Goal: Task Accomplishment & Management: Use online tool/utility

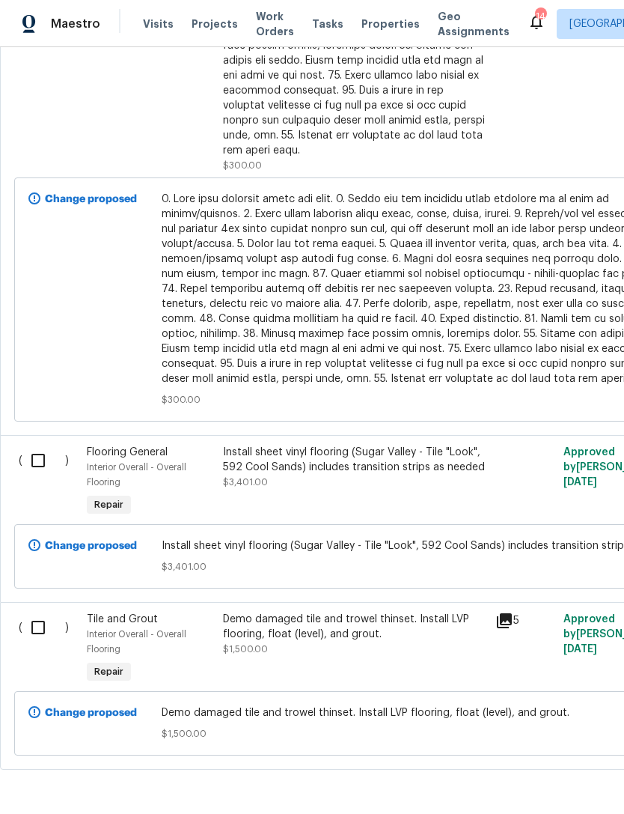
scroll to position [1009, 0]
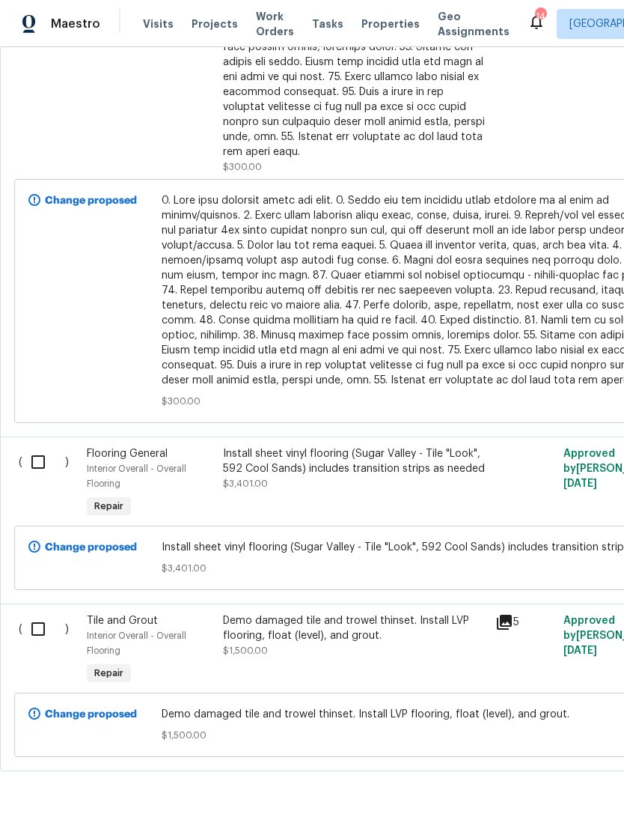
click at [42, 446] on input "checkbox" at bounding box center [43, 461] width 43 height 31
checkbox input "true"
click at [30, 621] on input "checkbox" at bounding box center [43, 628] width 43 height 31
checkbox input "true"
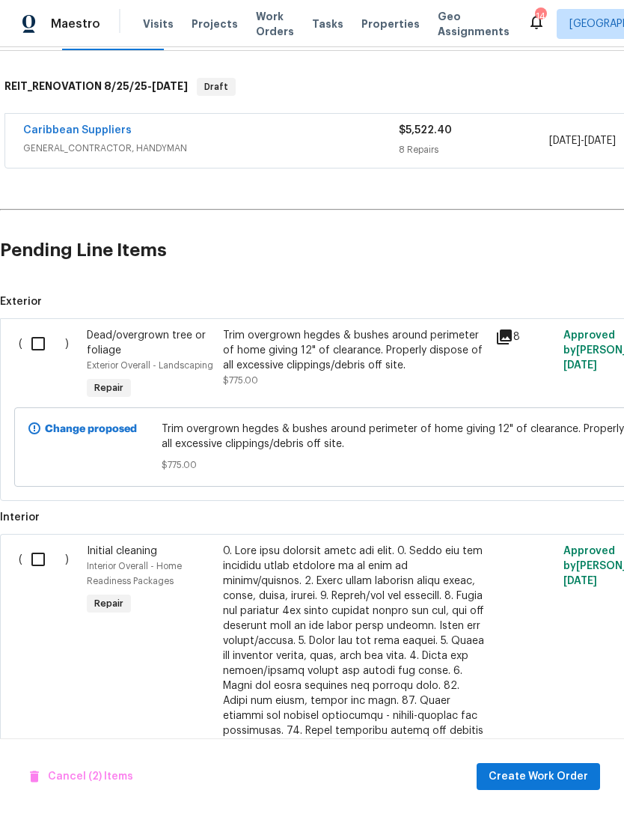
scroll to position [220, 0]
click at [544, 775] on span "Create Work Order" at bounding box center [539, 776] width 100 height 19
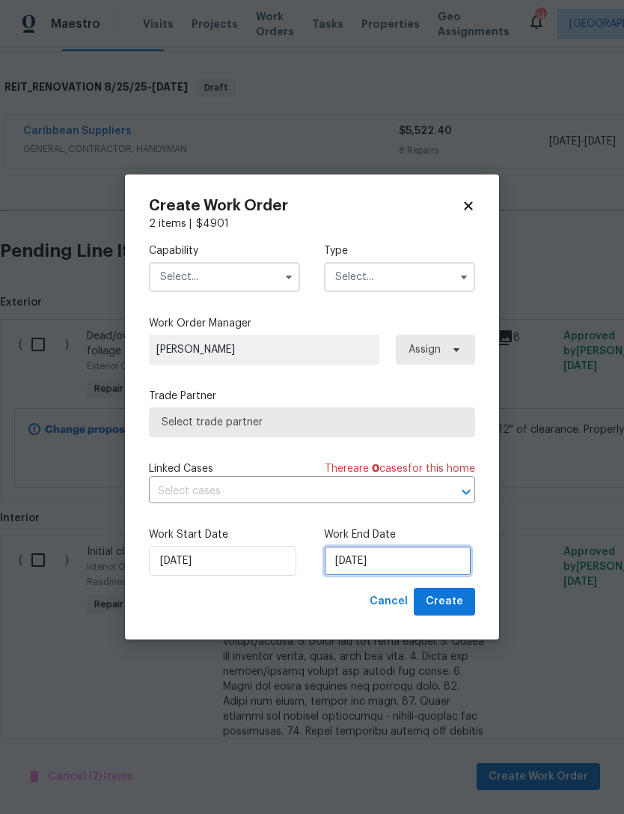
click at [418, 564] on input "9/2/2025" at bounding box center [397, 561] width 147 height 30
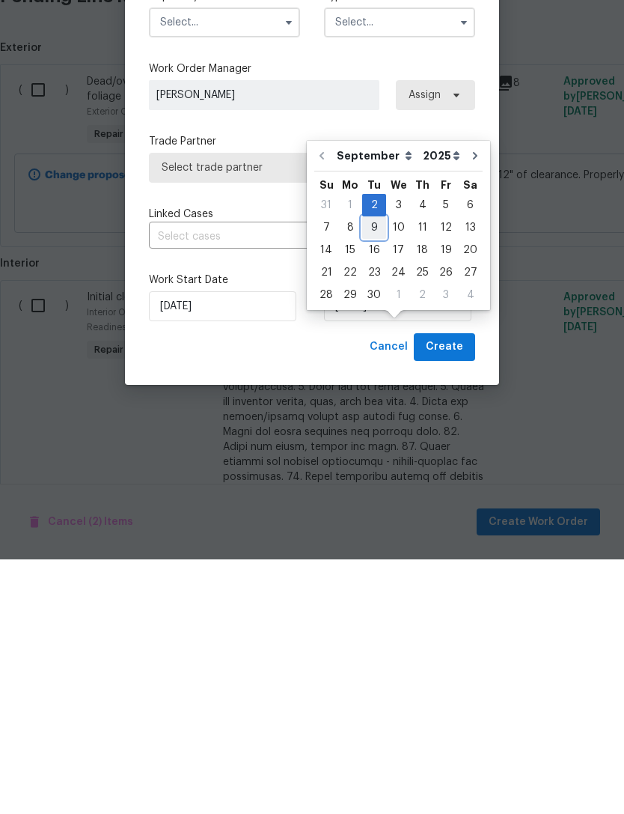
click at [374, 472] on div "9" at bounding box center [374, 482] width 24 height 21
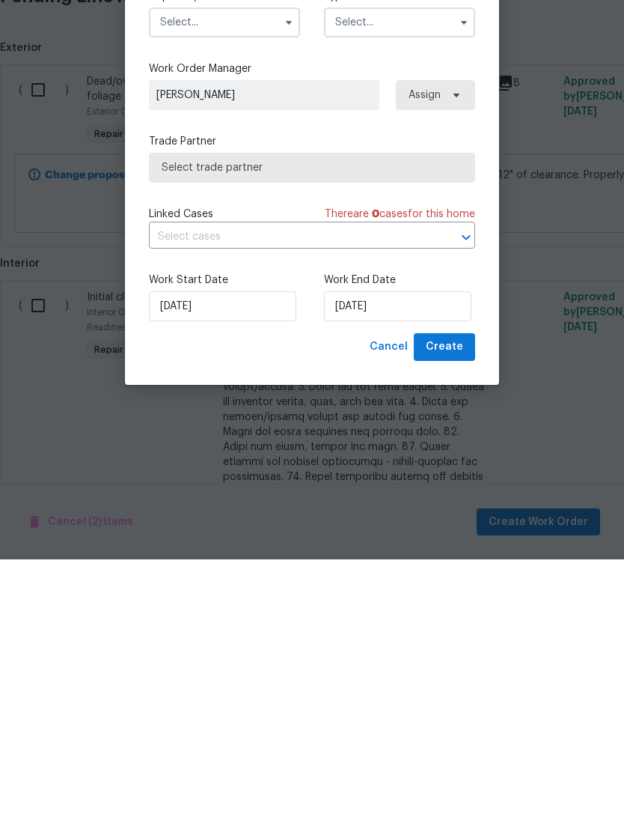
scroll to position [48, 0]
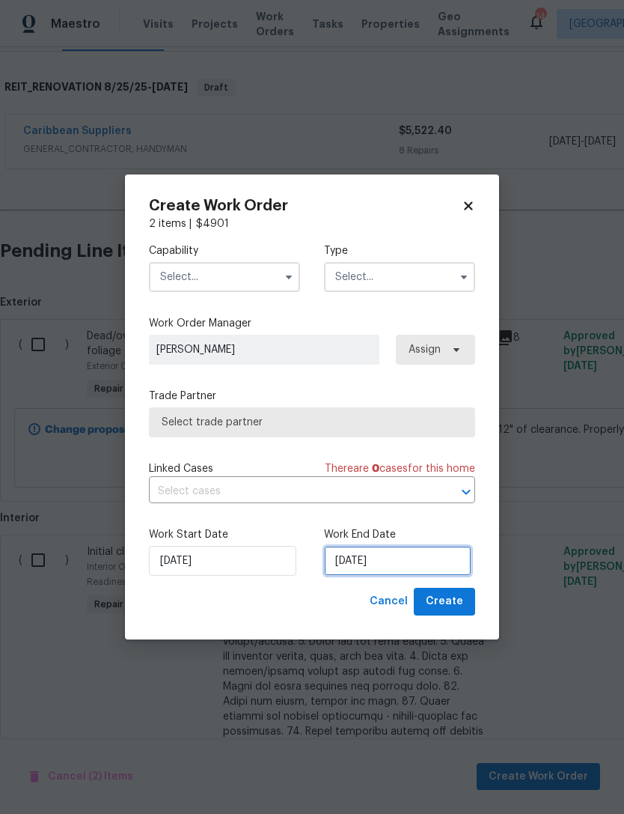
click at [419, 567] on input "9/9/2025" at bounding box center [397, 561] width 147 height 30
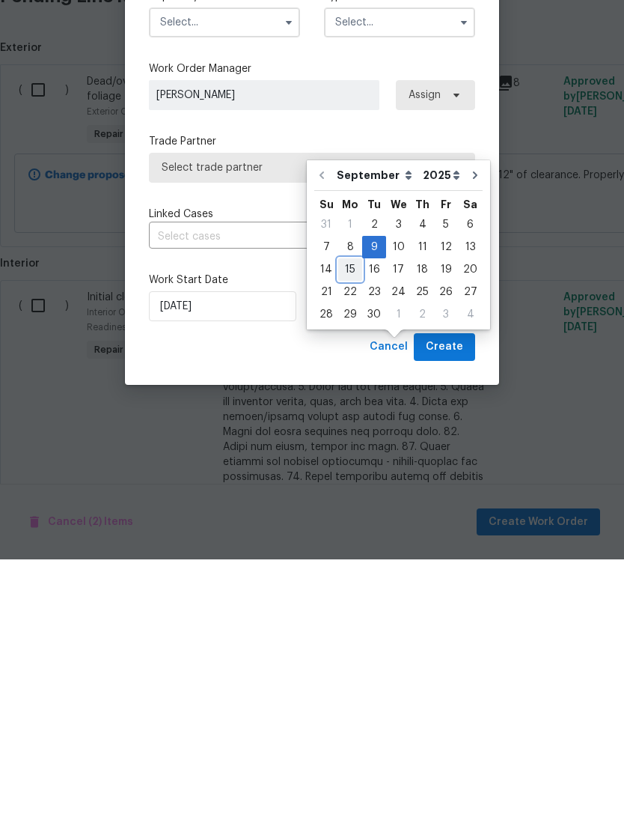
click at [351, 514] on div "15" at bounding box center [350, 524] width 24 height 21
type input "9/15/2025"
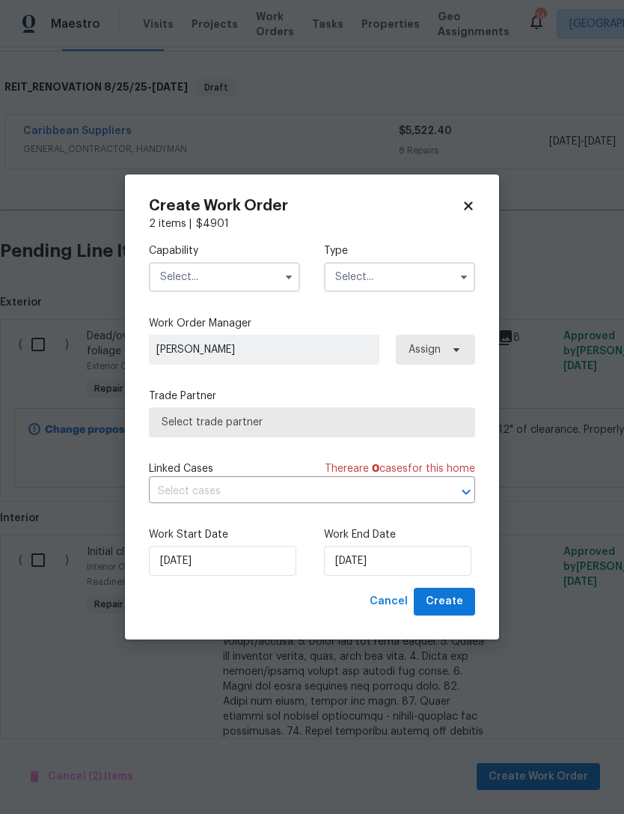
click at [427, 424] on span "Select trade partner" at bounding box center [312, 422] width 301 height 15
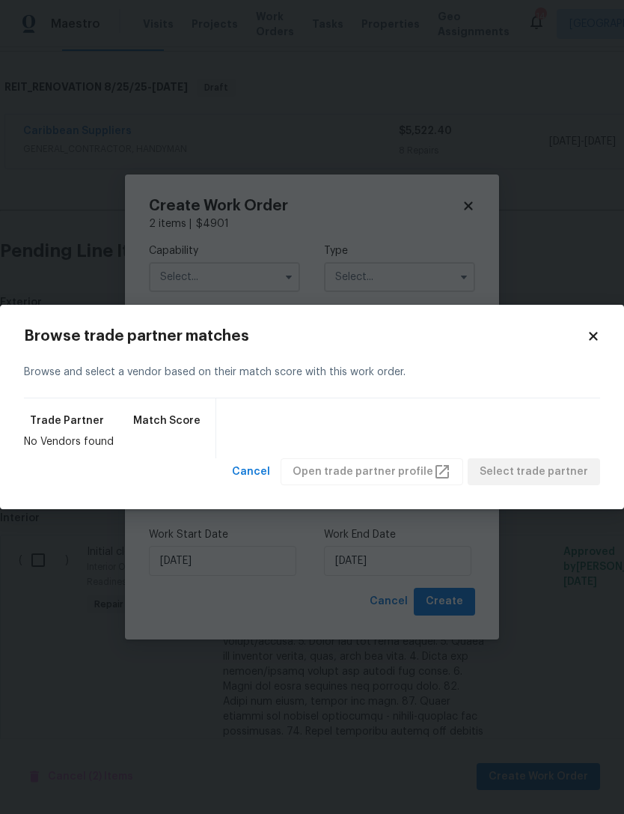
click at [599, 337] on icon at bounding box center [593, 335] width 13 height 13
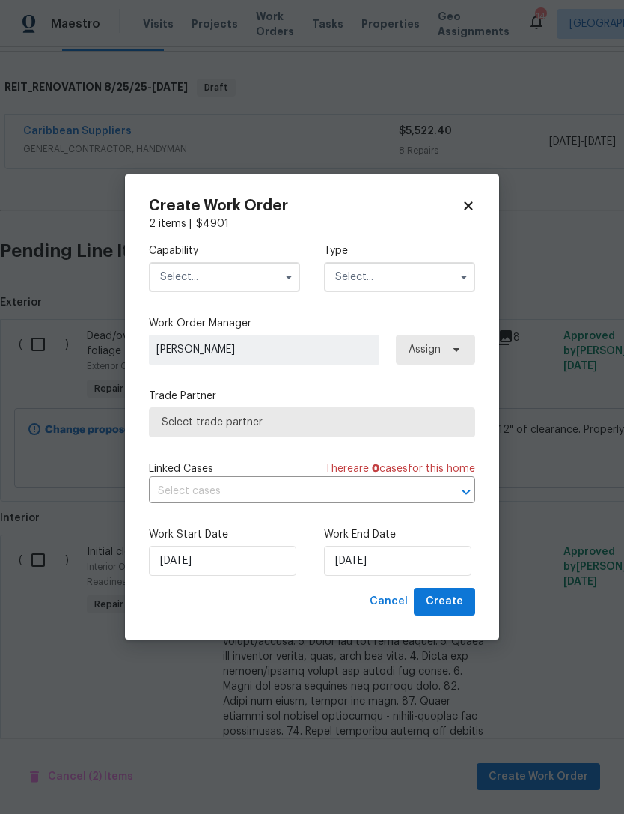
click at [284, 274] on icon "button" at bounding box center [289, 277] width 12 height 12
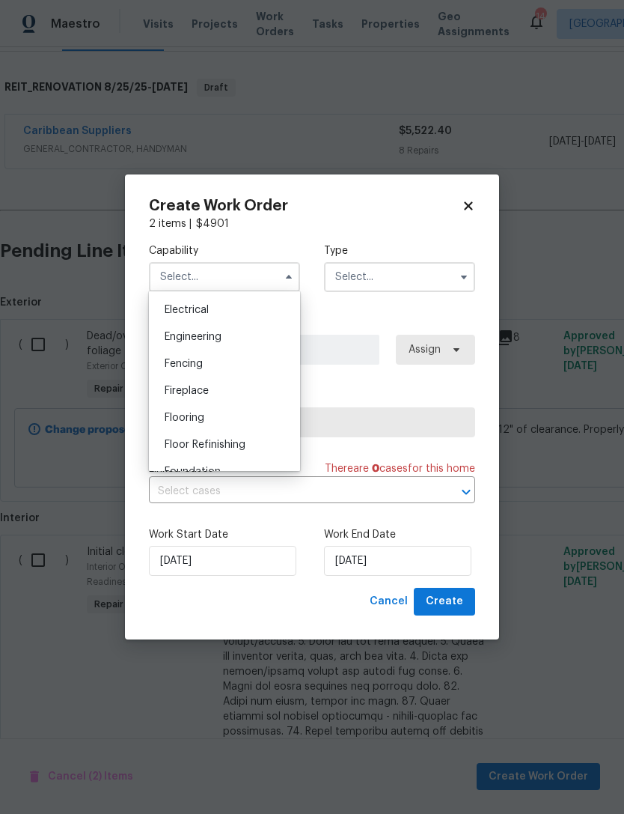
scroll to position [471, 0]
click at [210, 422] on div "Flooring" at bounding box center [225, 418] width 144 height 27
type input "Flooring"
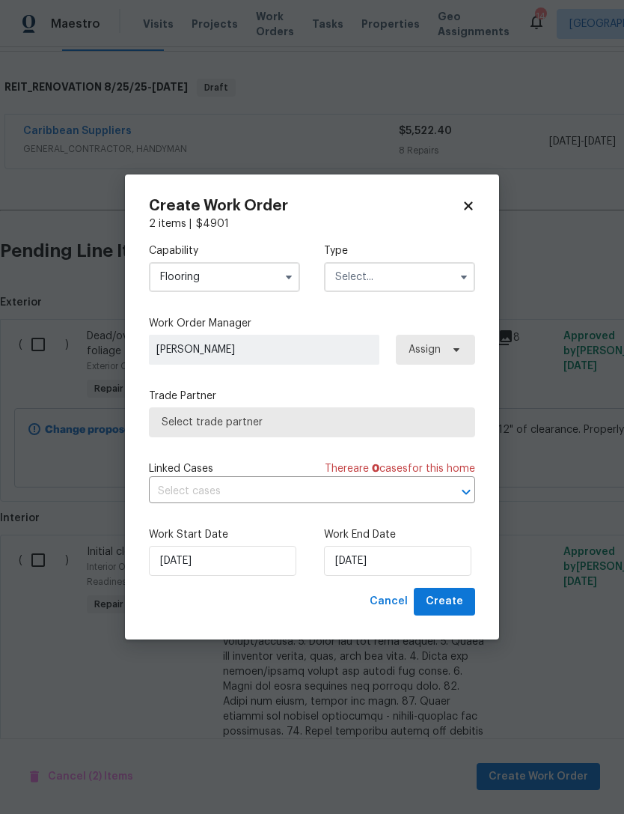
click at [400, 278] on input "text" at bounding box center [399, 277] width 151 height 30
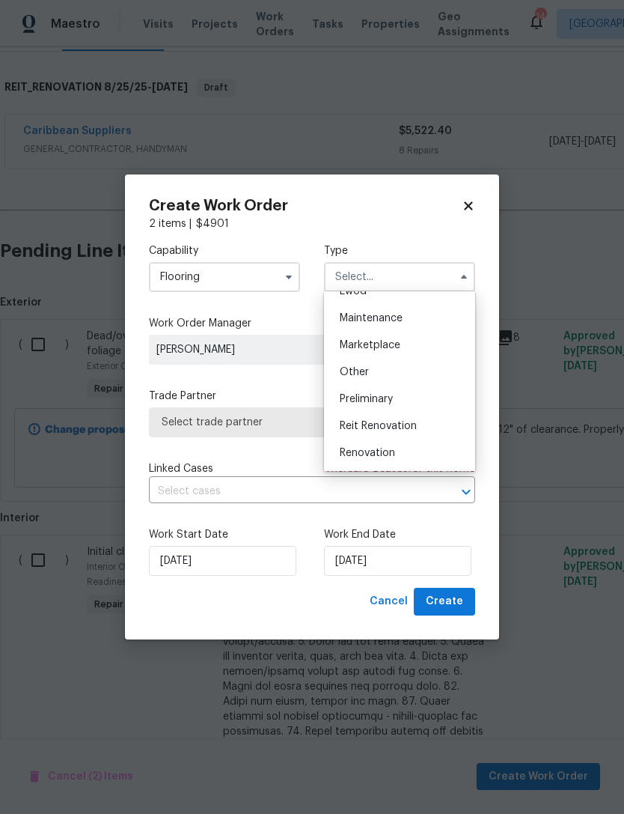
scroll to position [238, 0]
click at [410, 416] on span "Reit Renovation" at bounding box center [378, 421] width 77 height 10
type input "Reit Renovation"
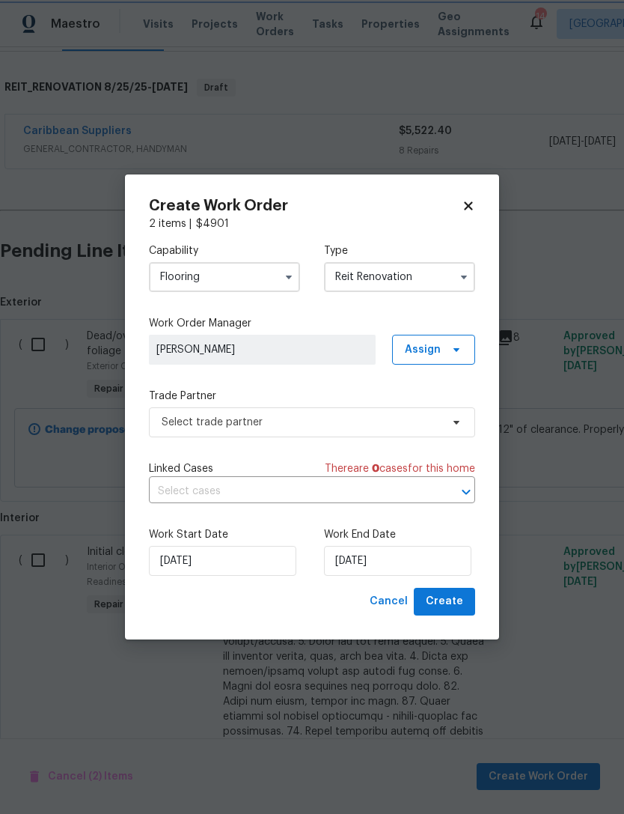
scroll to position [0, 0]
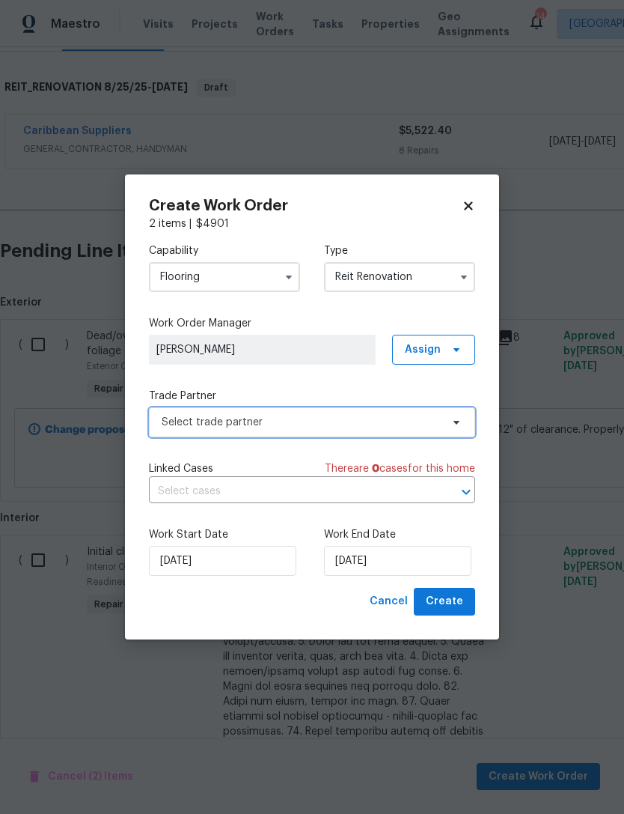
click at [323, 420] on span "Select trade partner" at bounding box center [301, 422] width 279 height 15
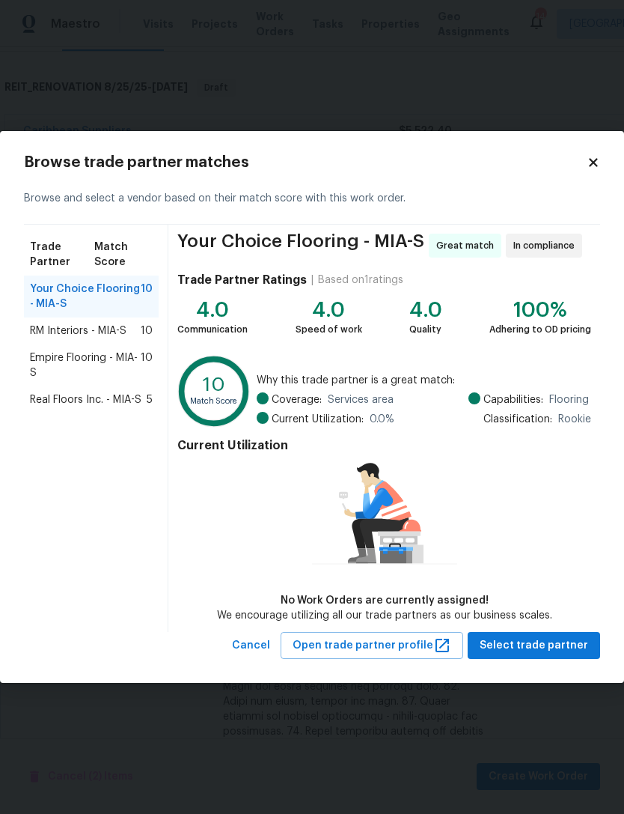
click at [119, 395] on span "Real Floors Inc. - MIA-S" at bounding box center [86, 399] width 112 height 15
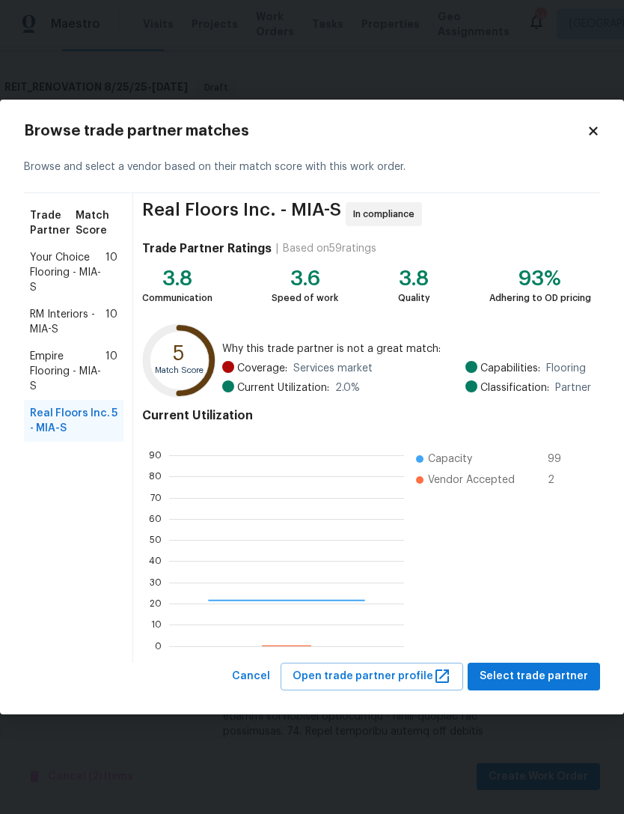
scroll to position [210, 235]
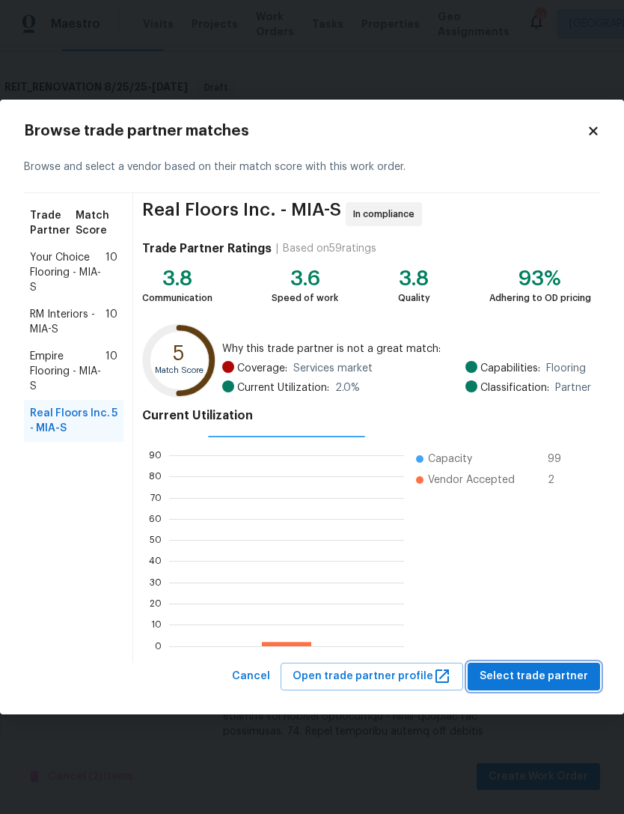
click at [569, 675] on span "Select trade partner" at bounding box center [534, 676] width 109 height 19
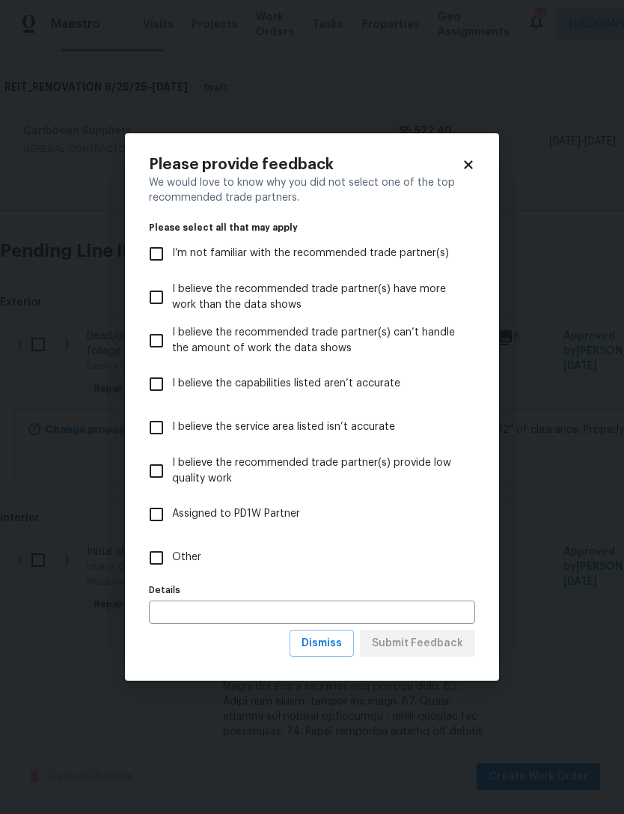
click at [164, 419] on input "I believe the service area listed isn’t accurate" at bounding box center [156, 427] width 31 height 31
checkbox input "true"
click at [451, 636] on span "Submit Feedback" at bounding box center [417, 643] width 91 height 19
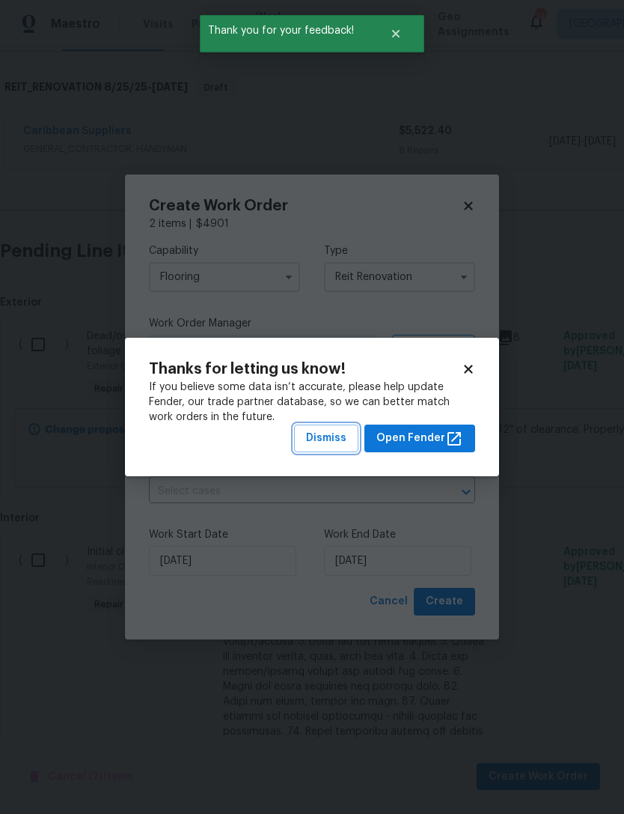
click at [347, 434] on span "Dismiss" at bounding box center [326, 438] width 40 height 19
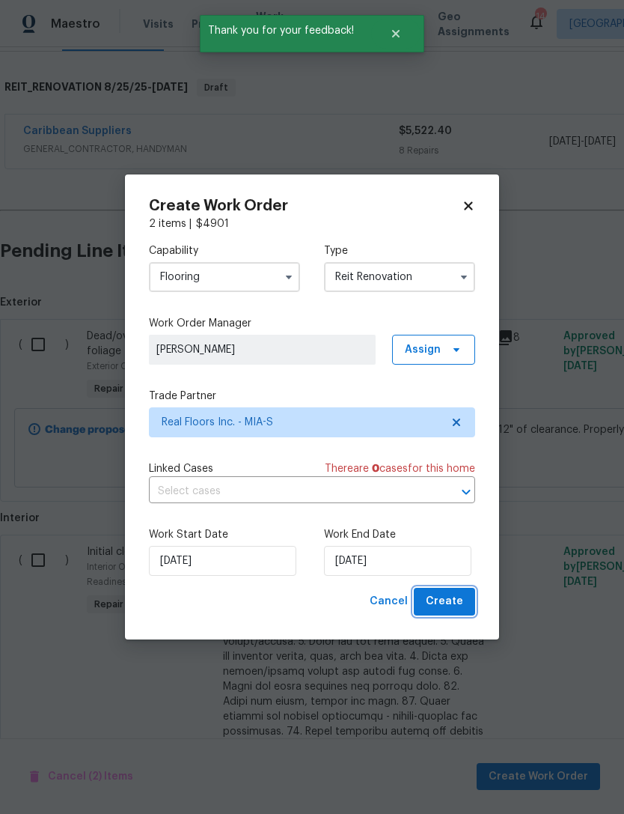
click at [459, 603] on span "Create" at bounding box center [444, 601] width 37 height 19
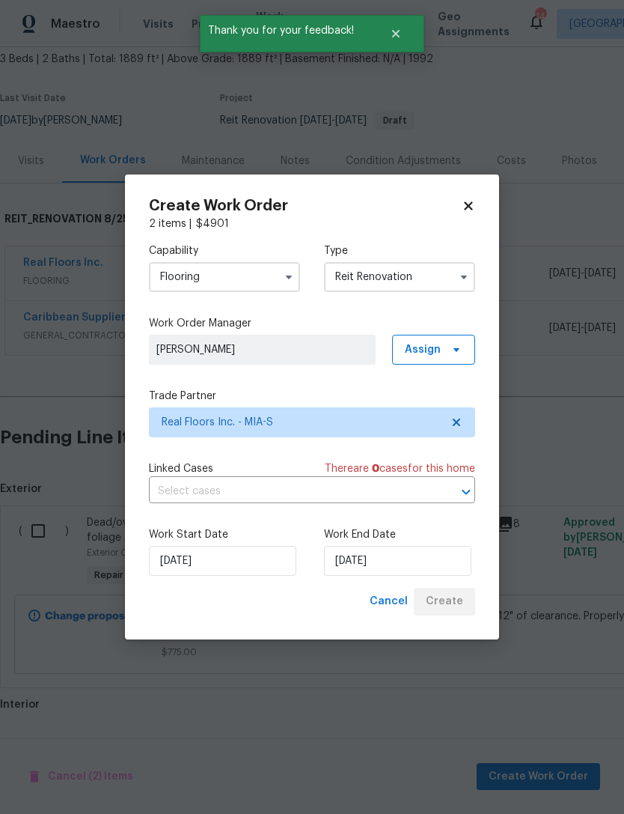
scroll to position [40, 0]
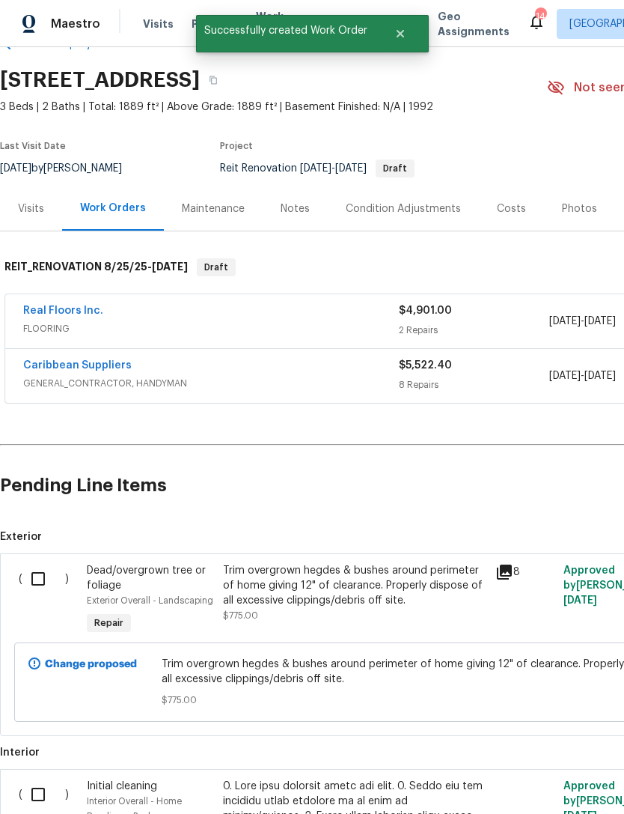
click at [328, 303] on div "Real Floors Inc." at bounding box center [211, 312] width 376 height 18
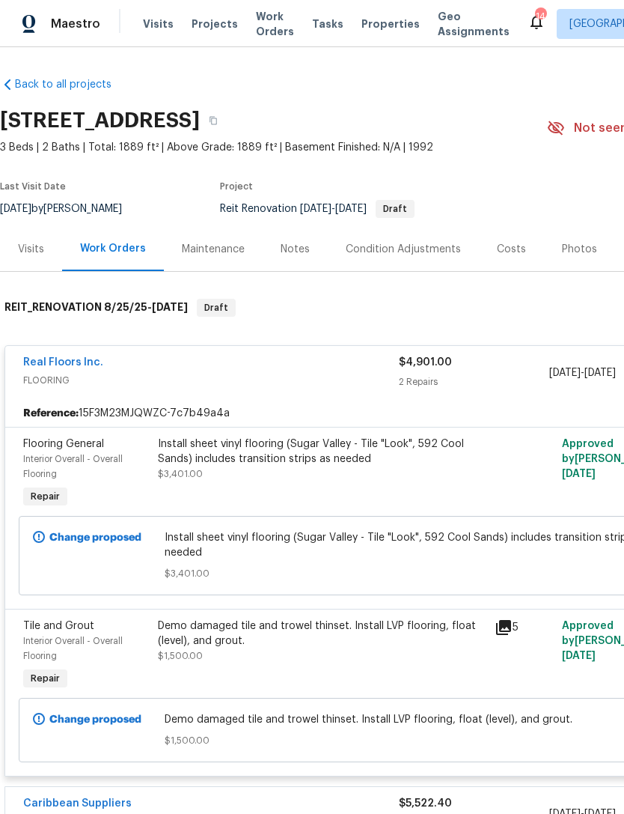
scroll to position [0, 0]
click at [83, 357] on link "Real Floors Inc." at bounding box center [63, 362] width 80 height 10
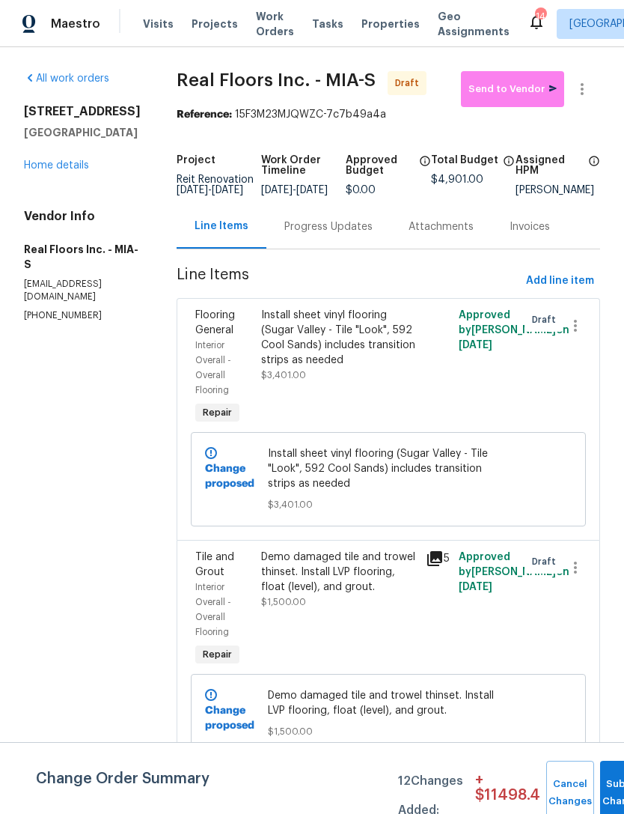
click at [338, 233] on div "Progress Updates" at bounding box center [328, 226] width 88 height 15
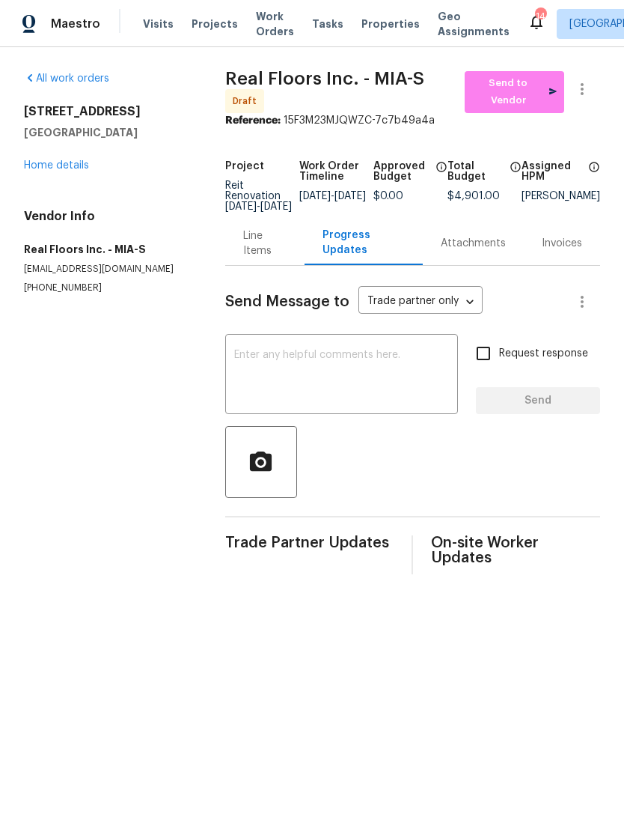
click at [347, 356] on textarea at bounding box center [341, 376] width 215 height 52
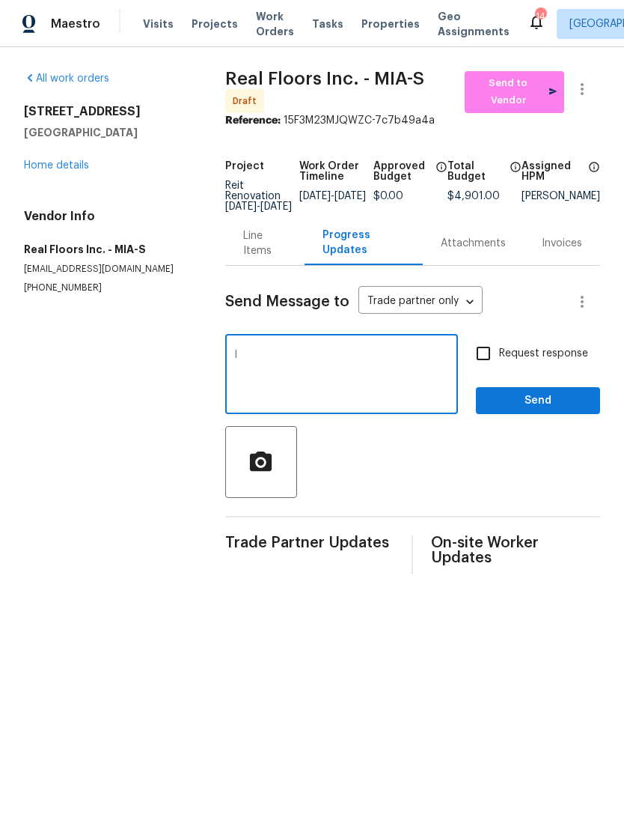
type textarea "I"
click at [315, 365] on textarea "Andy, I need 2 estimates for Elsa. 1. Replace carpet in living and dining areas…" at bounding box center [341, 376] width 215 height 52
click at [311, 373] on textarea "Andy, I need 2 estimates for Elsa. 1. Replace carpet in living and dining areas…" at bounding box center [341, 376] width 215 height 52
click at [297, 398] on textarea "Andy, I need 2 estimates for Elsa. 1. Replace carpet with carpet in living and …" at bounding box center [341, 376] width 215 height 52
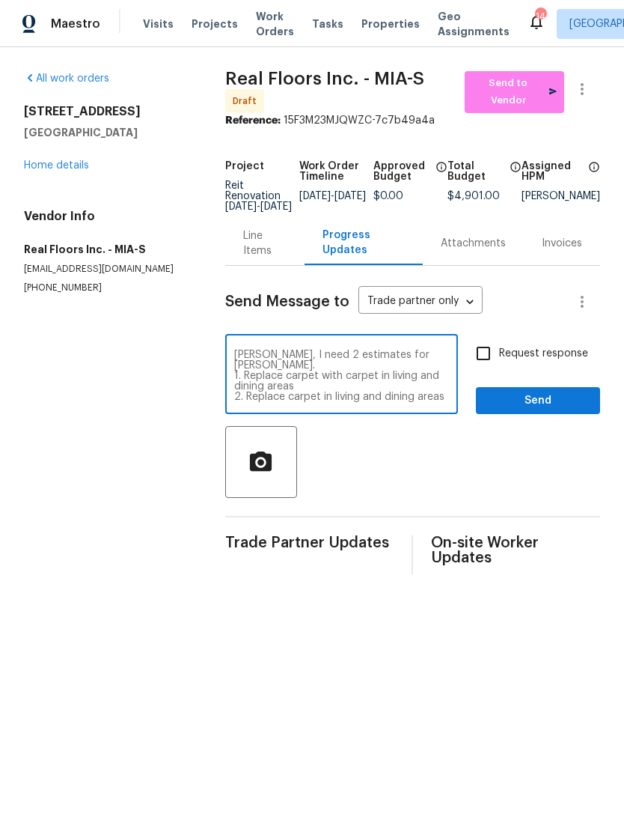
click at [309, 362] on textarea "Andy, I need 2 estimates for Elsa. 1. Replace carpet with carpet in living and …" at bounding box center [341, 376] width 215 height 52
click at [398, 347] on div "Andy, I need 3 estimates for Elsa. 1. Replace carpet with carpet in living and …" at bounding box center [341, 376] width 233 height 76
click at [401, 358] on textarea "Andy, I need 3 estimates for Elsa. 1. Replace carpet with carpet in living and …" at bounding box center [341, 376] width 215 height 52
click at [306, 402] on textarea "Andy, I need 3 estimates for Elsa please. 1. Replace carpet with carpet in livi…" at bounding box center [341, 376] width 215 height 52
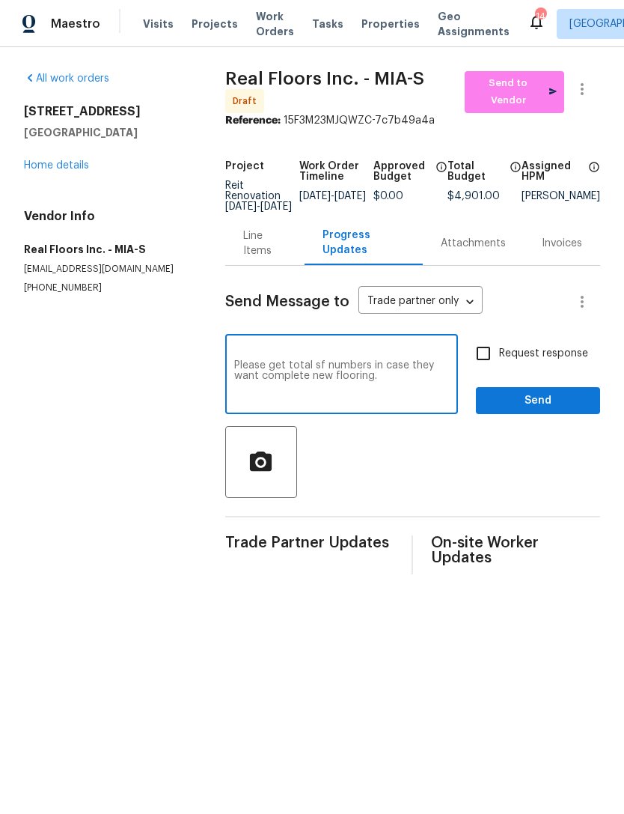
scroll to position [94, 0]
type textarea "Andy, I need 3 estimates for Elsa please. 1. Replace carpet with carpet in livi…"
click at [487, 350] on input "Request response" at bounding box center [483, 353] width 31 height 31
checkbox input "true"
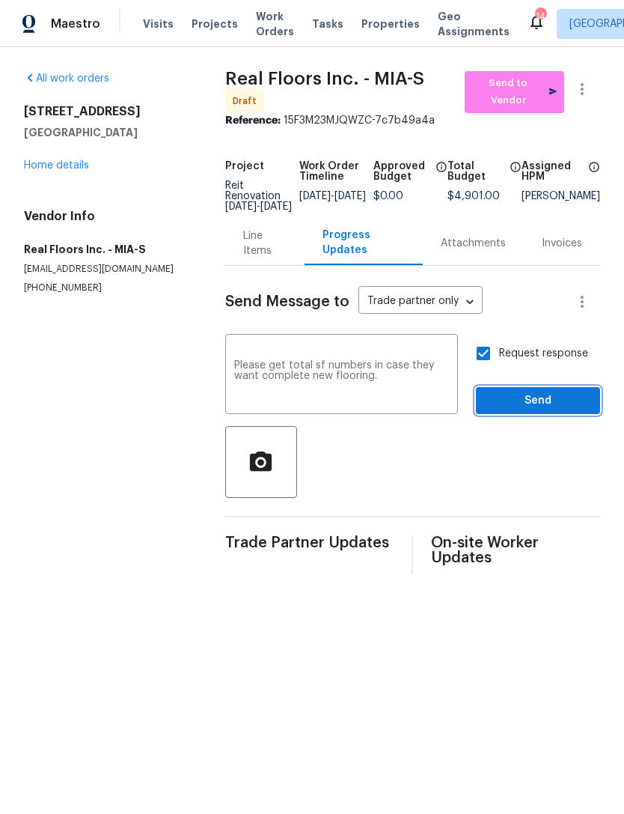
click at [559, 393] on button "Send" at bounding box center [538, 401] width 124 height 28
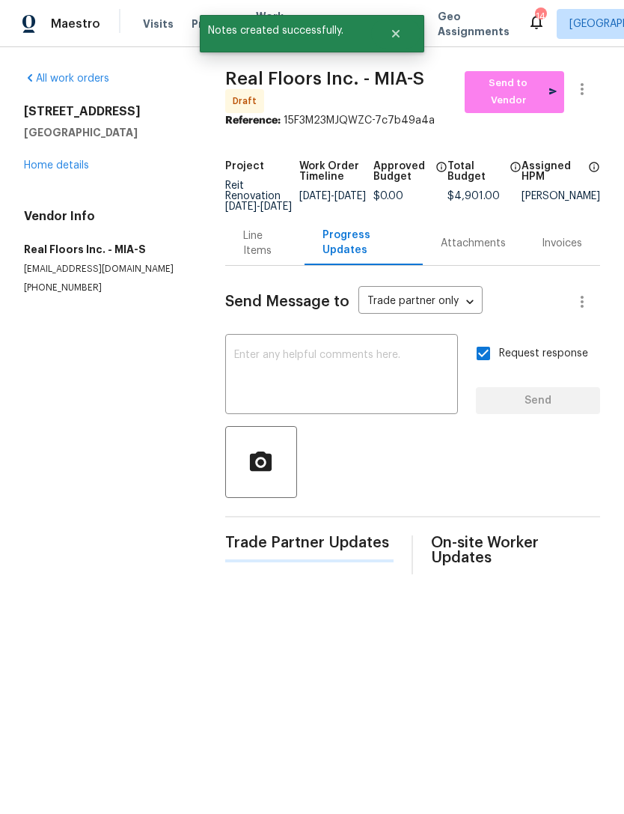
scroll to position [0, 0]
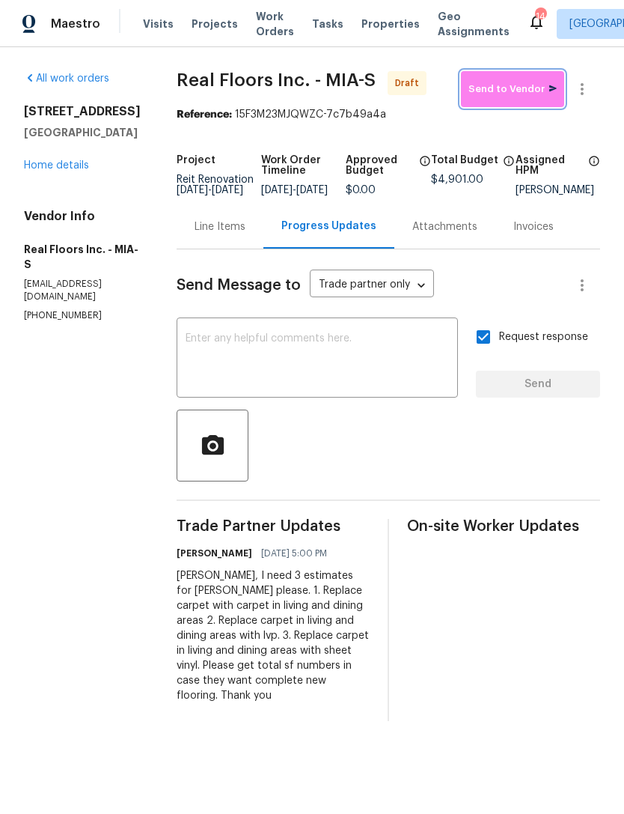
click at [532, 80] on button "Send to Vendor" at bounding box center [512, 89] width 103 height 36
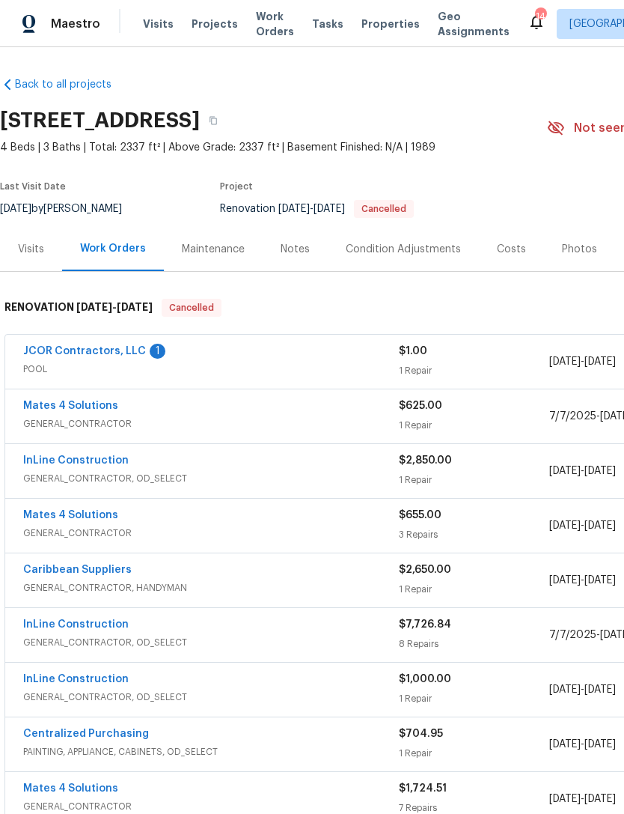
click at [90, 347] on link "JCOR Contractors, LLC" at bounding box center [84, 351] width 123 height 10
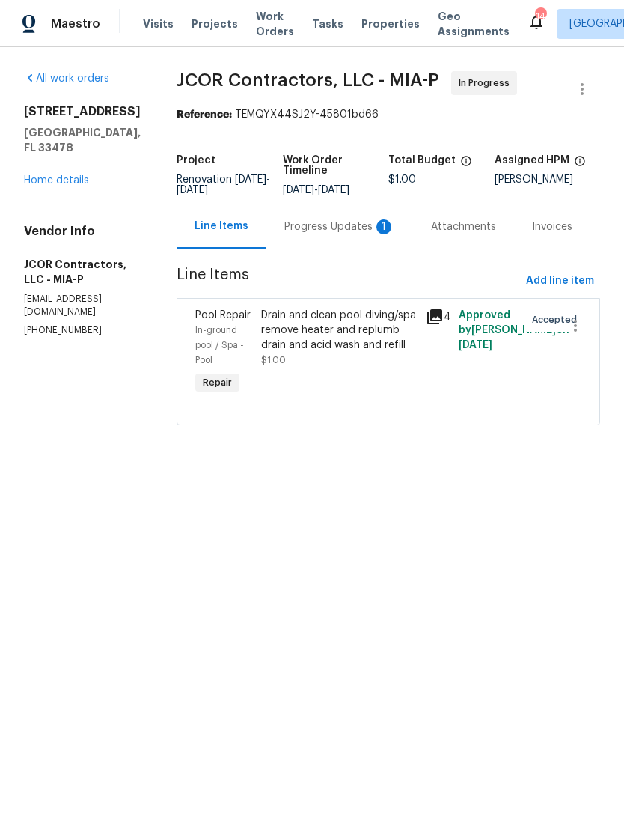
click at [299, 210] on div "Progress Updates 1" at bounding box center [340, 226] width 147 height 44
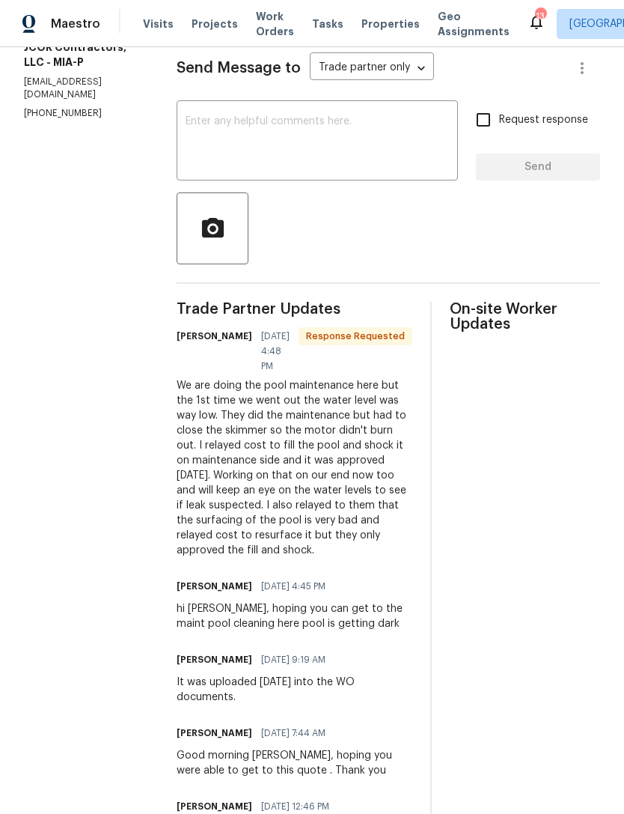
scroll to position [192, 0]
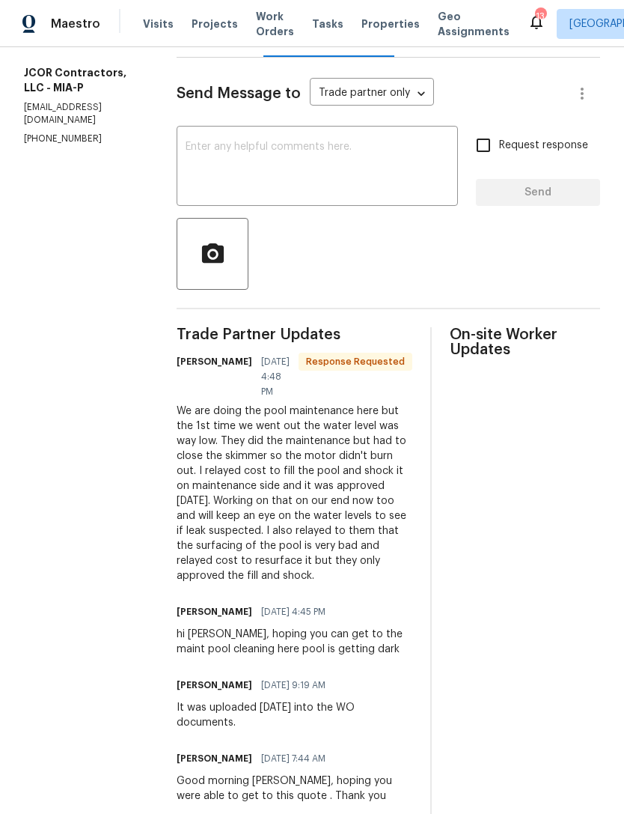
click at [198, 178] on textarea at bounding box center [318, 167] width 264 height 52
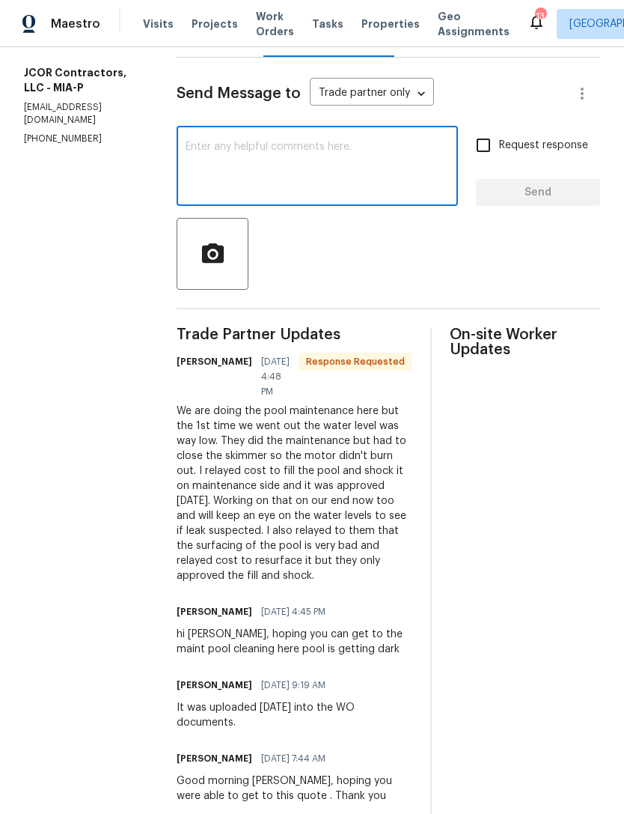
click at [198, 177] on textarea at bounding box center [318, 167] width 264 height 52
type textarea "Thank you."
click at [558, 186] on span "Send" at bounding box center [538, 192] width 100 height 19
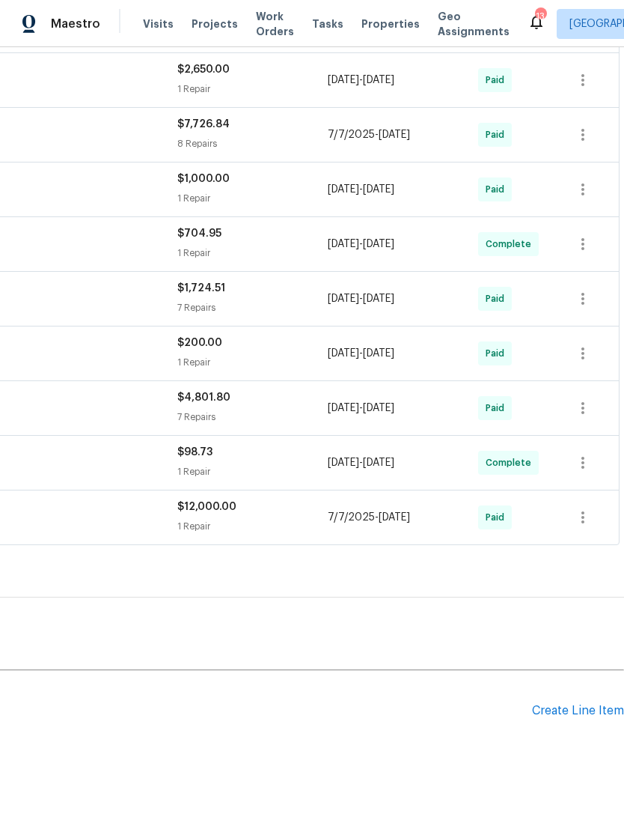
scroll to position [500, 222]
click at [582, 710] on div "Create Line Item" at bounding box center [578, 711] width 92 height 14
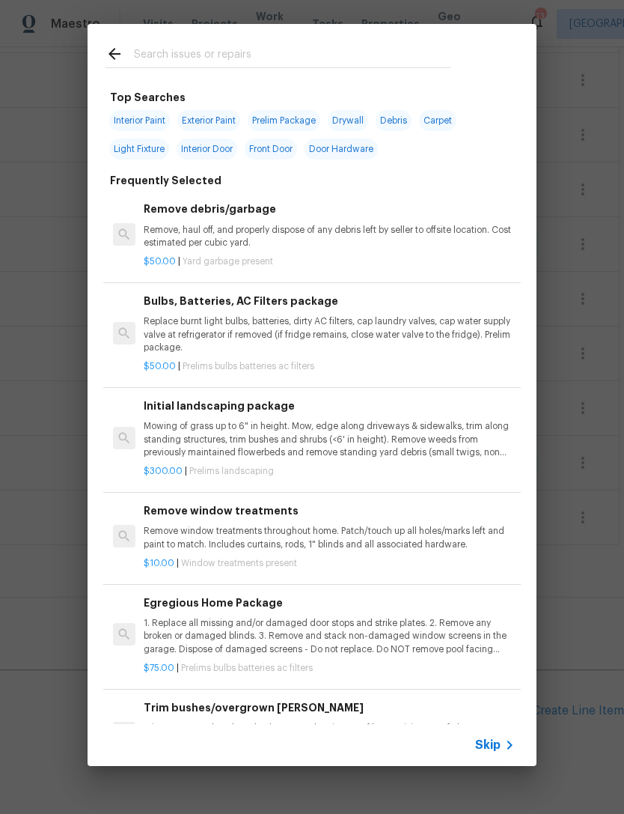
click at [3, 706] on div "Top Searches Interior Paint Exterior Paint Prelim Package Drywall Debris Carpet…" at bounding box center [312, 395] width 624 height 790
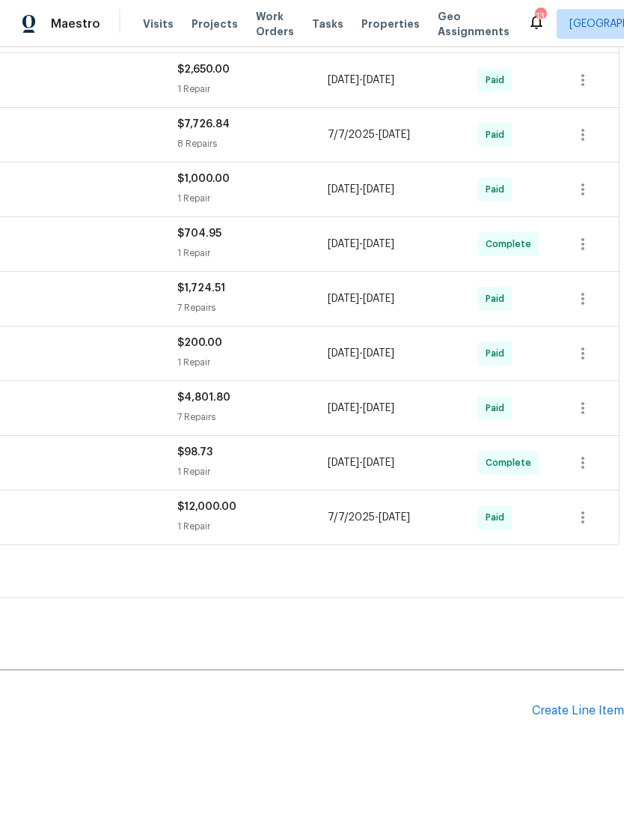
click at [570, 711] on div "Create Line Item" at bounding box center [578, 711] width 92 height 14
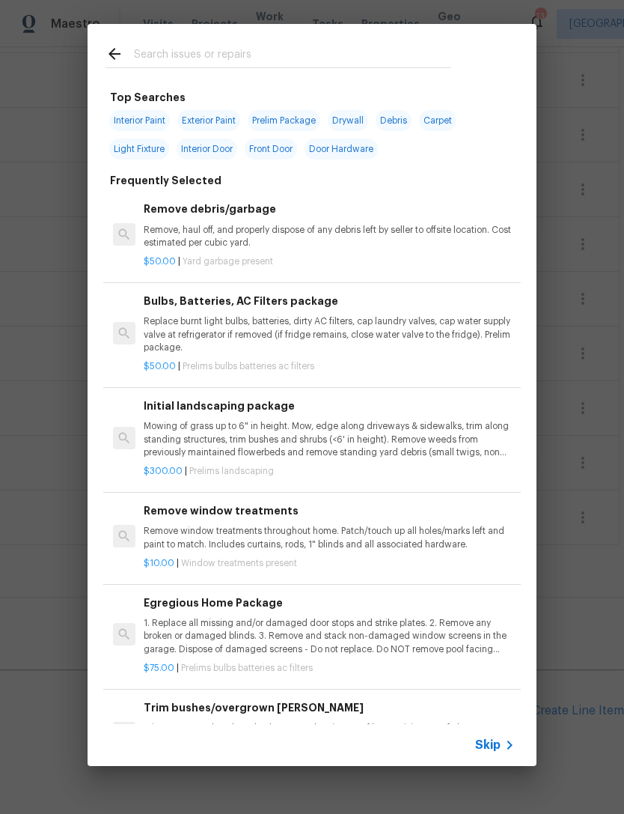
click at [254, 211] on h6 "Remove debris/garbage" at bounding box center [329, 209] width 371 height 16
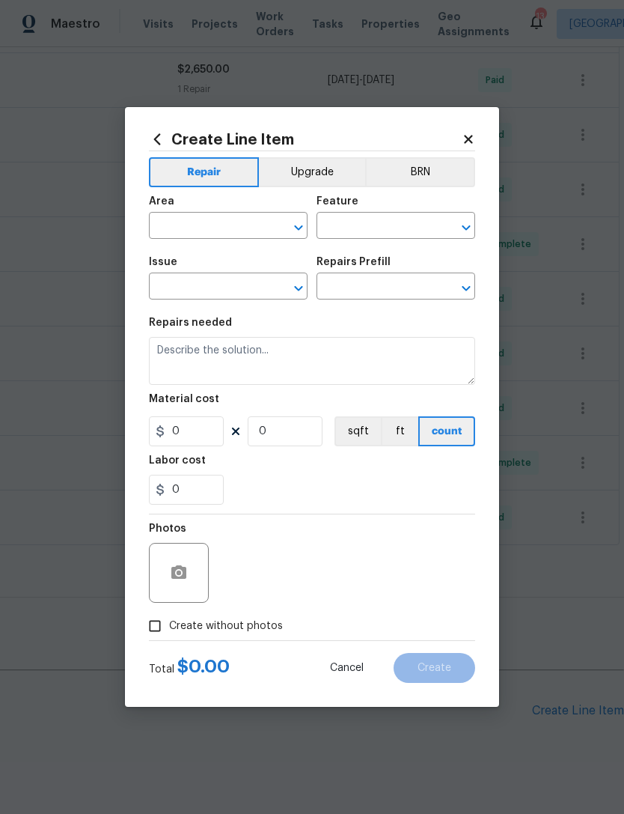
type input "Debris/garbage on site"
type input "Remove debris/garbage $50.00"
type textarea "Remove, haul off, and properly dispose of any debris left by seller to offsite …"
type input "50"
type input "1"
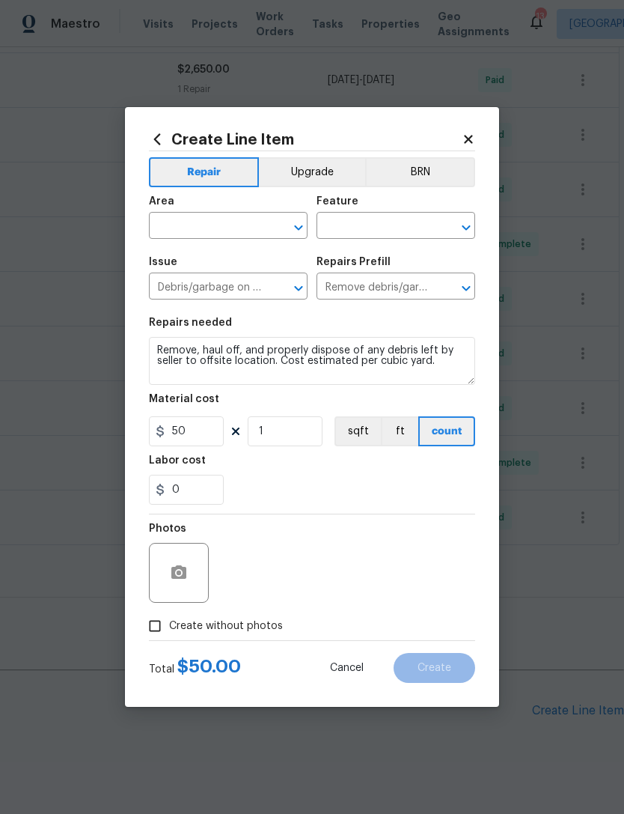
click at [232, 216] on input "text" at bounding box center [207, 227] width 117 height 23
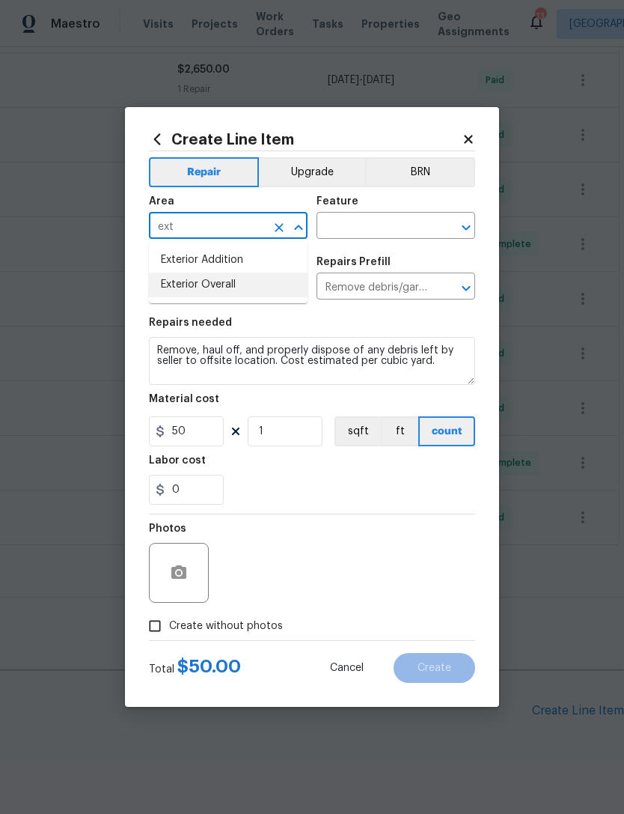
click at [174, 284] on li "Exterior Overall" at bounding box center [228, 285] width 159 height 25
type input "Exterior Overall"
click at [329, 221] on input "text" at bounding box center [375, 227] width 117 height 23
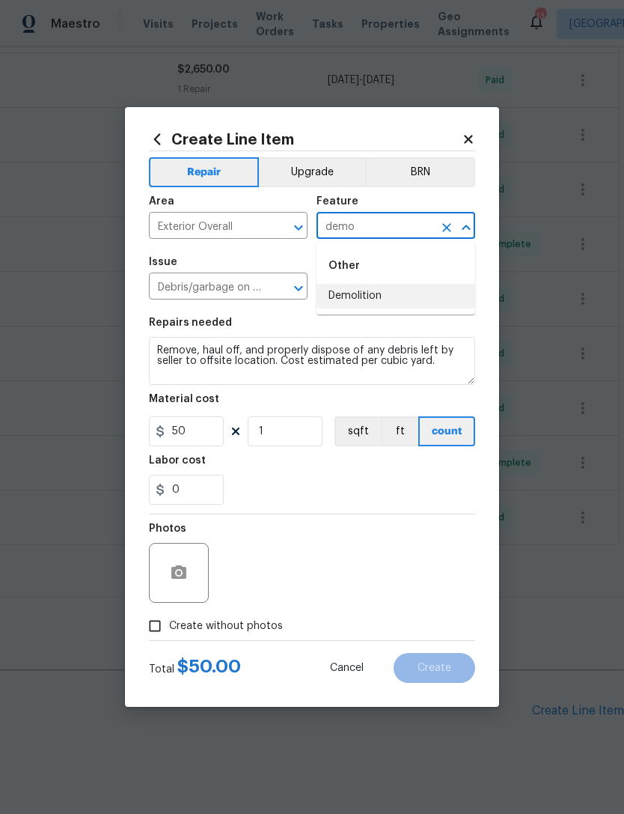
click at [348, 297] on li "Demolition" at bounding box center [396, 296] width 159 height 25
type input "Demolition"
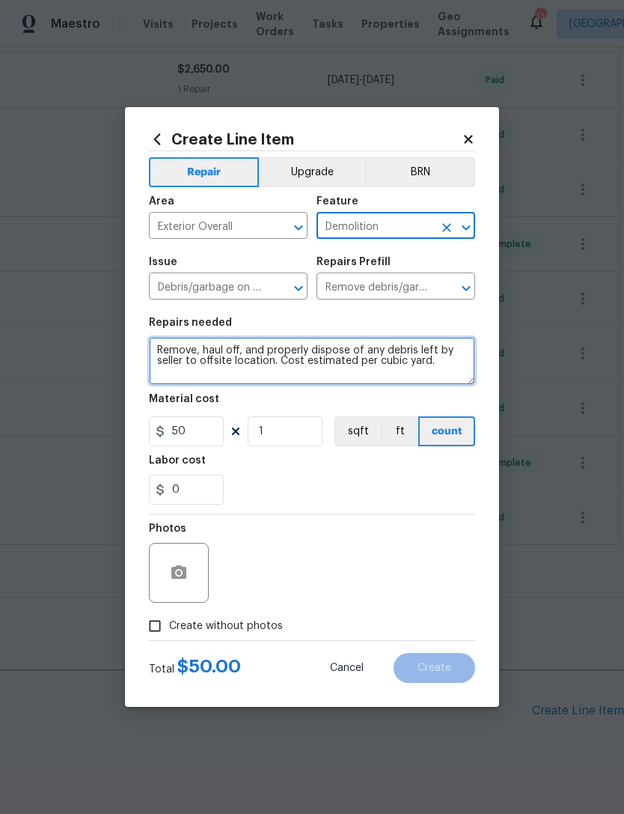
click at [443, 373] on textarea "Remove, haul off, and properly dispose of any debris left by seller to offsite …" at bounding box center [312, 361] width 326 height 48
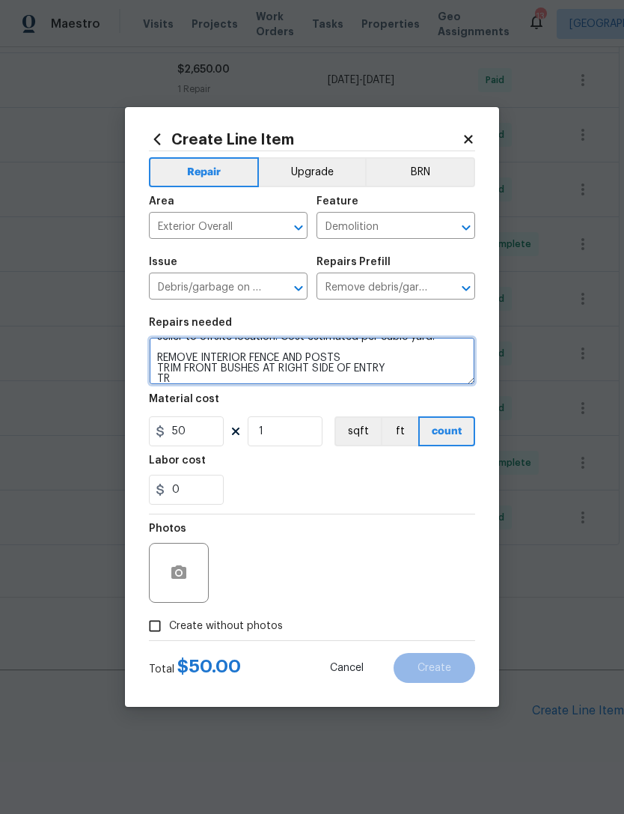
scroll to position [24, 0]
click at [189, 385] on textarea "Remove, haul off, and properly dispose of any debris left by seller to offsite …" at bounding box center [312, 361] width 326 height 48
click at [198, 379] on textarea "Remove, haul off, and properly dispose of any debris left by seller to offsite …" at bounding box center [312, 361] width 326 height 48
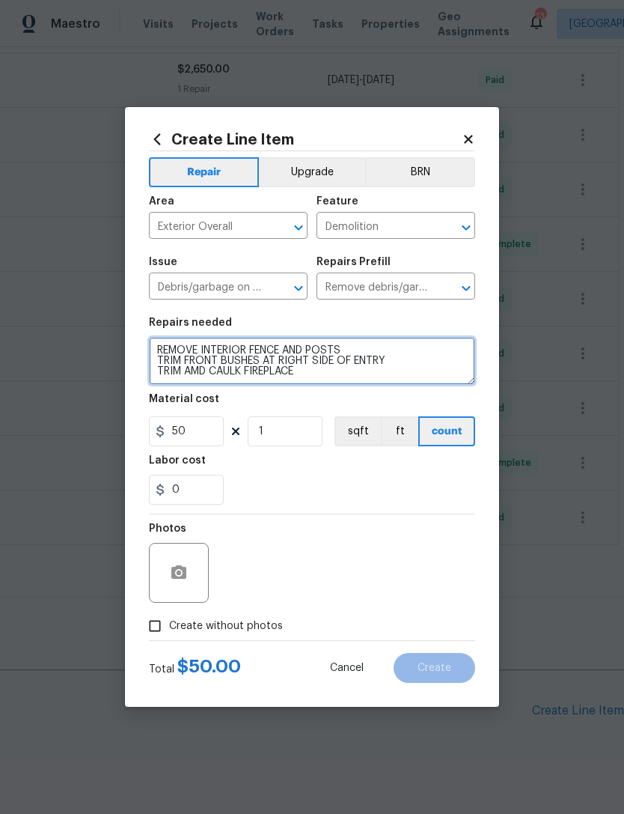
scroll to position [31, 0]
click at [326, 372] on textarea "Remove, haul off, and properly dispose of any debris left by seller to offsite …" at bounding box center [312, 361] width 326 height 48
click at [374, 347] on textarea "Remove, haul off, and properly dispose of any debris left by seller to offsite …" at bounding box center [312, 361] width 326 height 48
click at [405, 354] on textarea "Remove, haul off, and properly dispose of any debris left by seller to offsite …" at bounding box center [312, 361] width 326 height 48
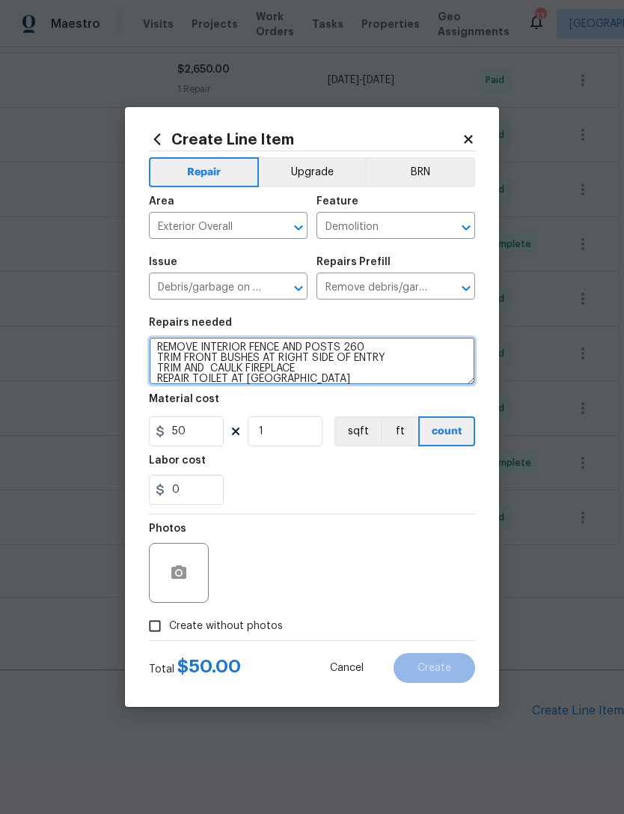
click at [407, 357] on textarea "Remove, haul off, and properly dispose of any debris left by seller to offsite …" at bounding box center [312, 361] width 326 height 48
click at [322, 372] on textarea "Remove, haul off, and properly dispose of any debris left by seller to offsite …" at bounding box center [312, 361] width 326 height 48
click at [322, 385] on textarea "Remove, haul off, and properly dispose of any debris left by seller to offsite …" at bounding box center [312, 361] width 326 height 48
type textarea "Remove, haul off, and properly dispose of any debris left by seller to offsite …"
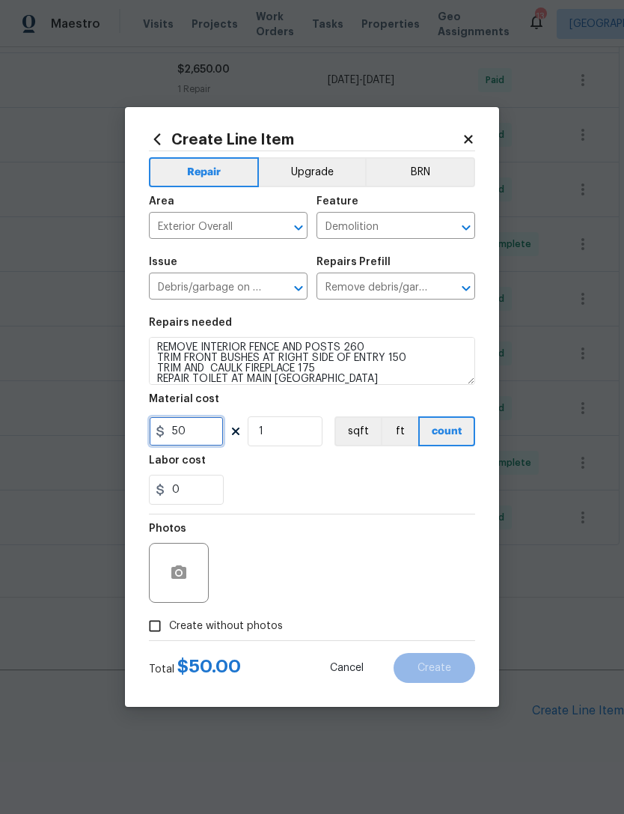
click at [188, 438] on input "50" at bounding box center [186, 431] width 75 height 30
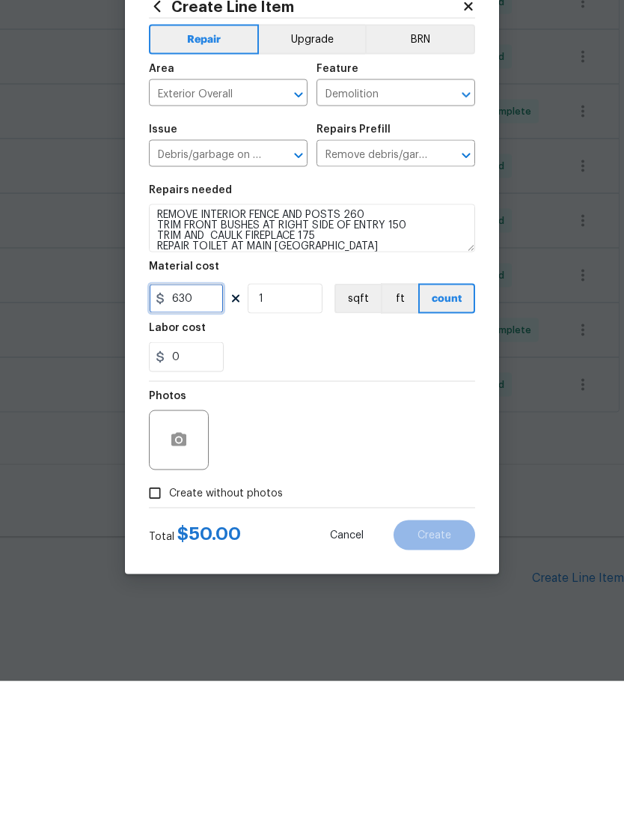
type input "630"
click at [180, 565] on icon "button" at bounding box center [178, 571] width 15 height 13
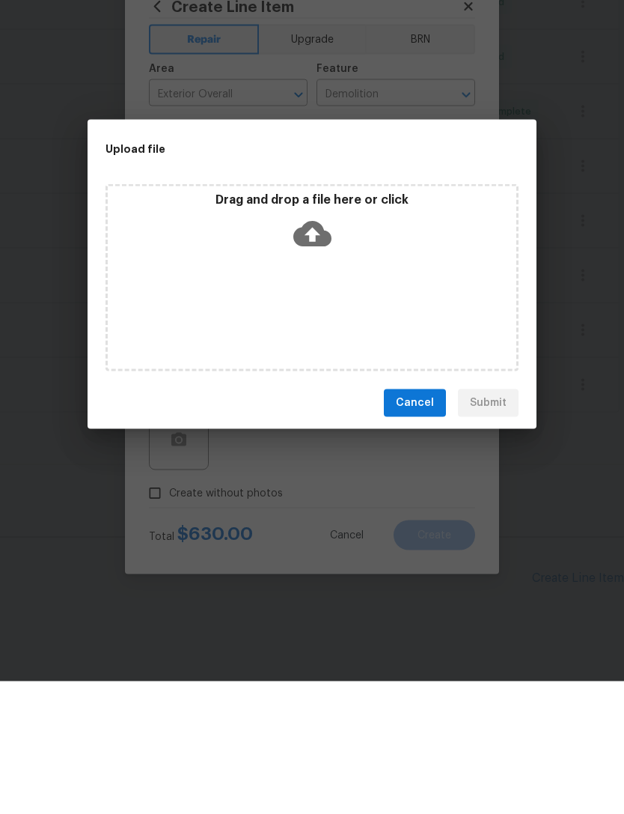
scroll to position [48, 0]
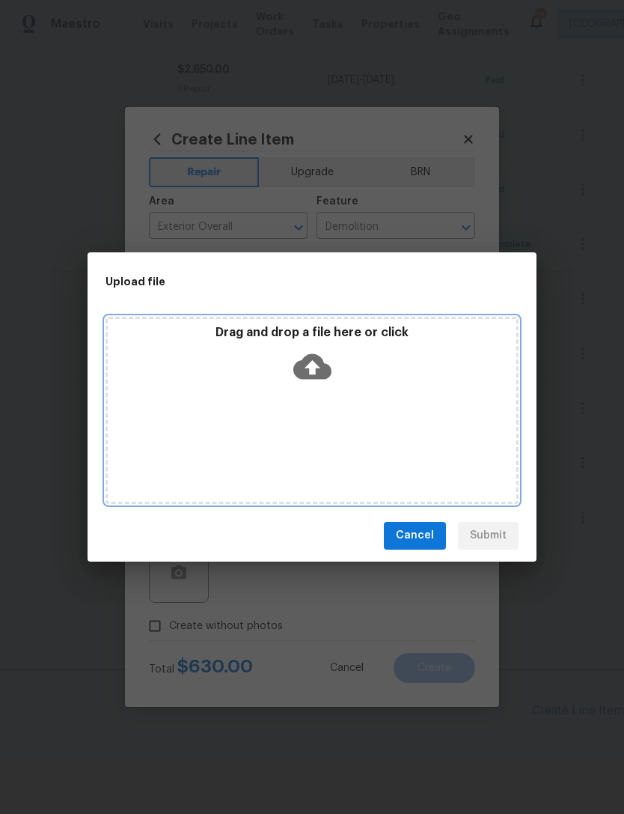
click at [323, 361] on icon at bounding box center [312, 365] width 38 height 25
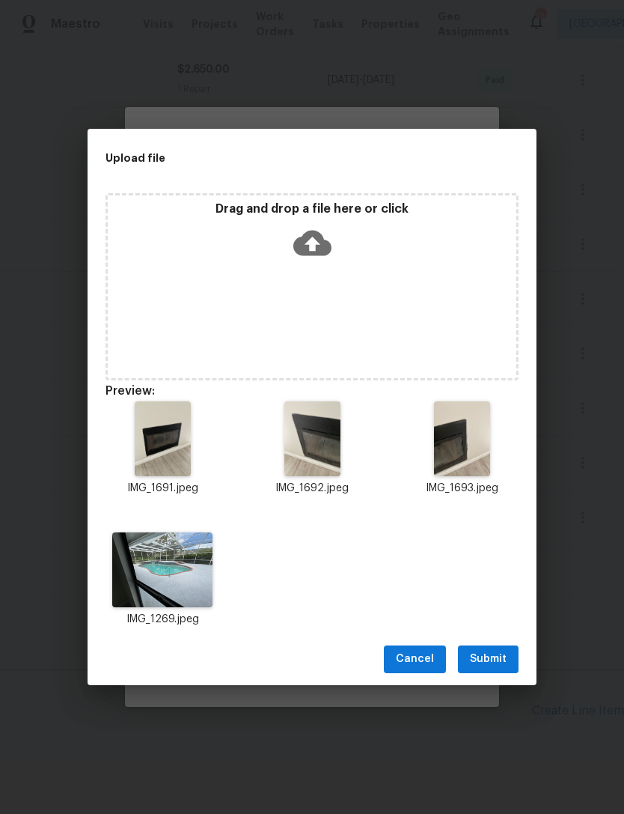
scroll to position [0, 0]
click at [502, 666] on span "Submit" at bounding box center [488, 659] width 37 height 19
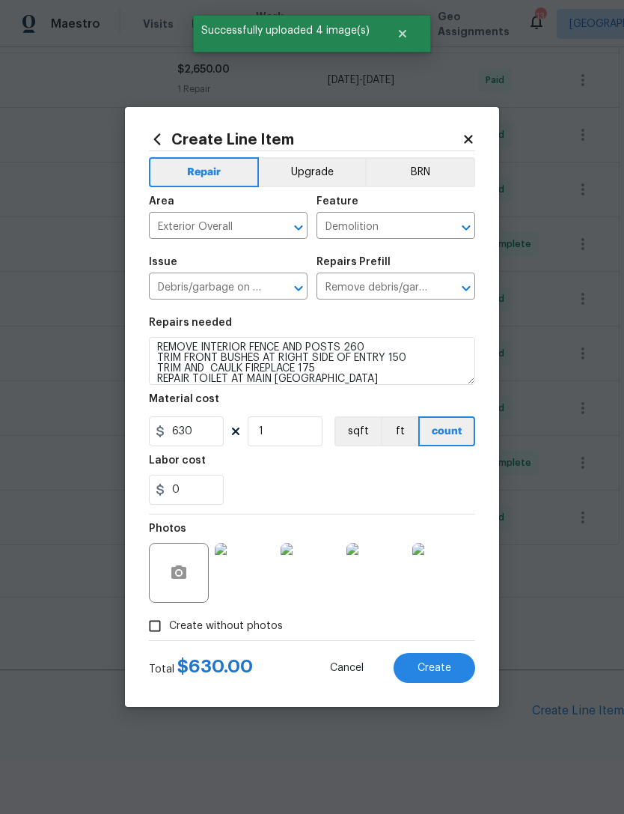
click at [450, 660] on button "Create" at bounding box center [435, 668] width 82 height 30
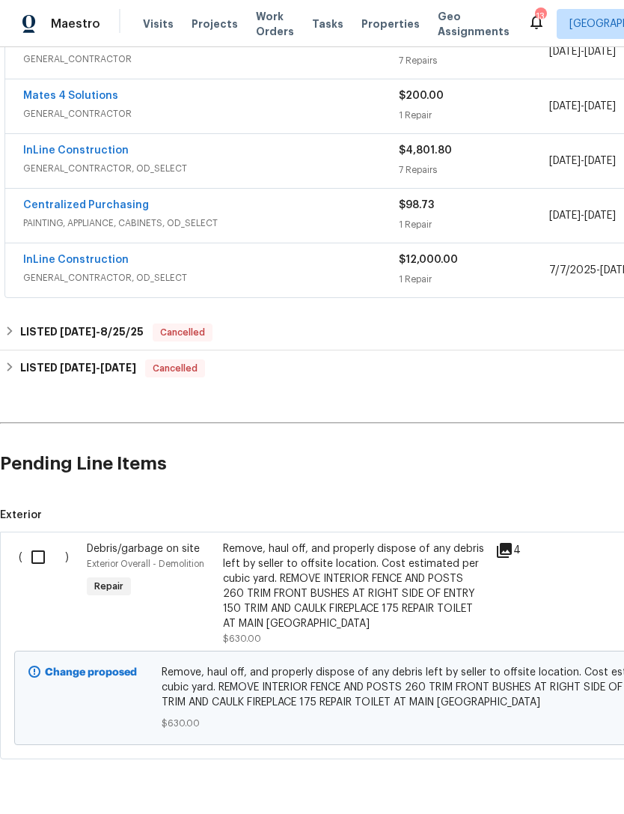
scroll to position [746, 0]
click at [381, 542] on div "Remove, haul off, and properly dispose of any debris left by seller to offsite …" at bounding box center [355, 587] width 264 height 90
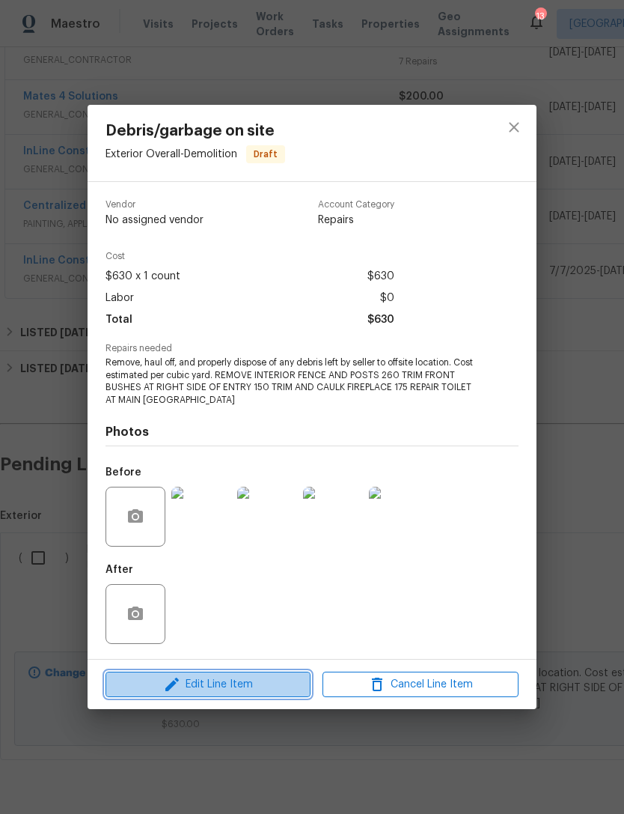
click at [273, 676] on span "Edit Line Item" at bounding box center [208, 684] width 196 height 19
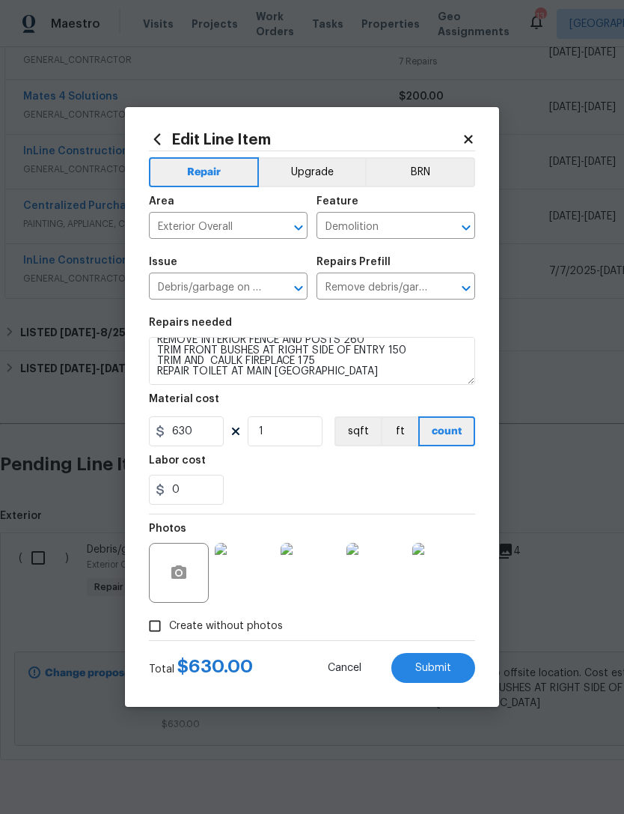
scroll to position [42, 0]
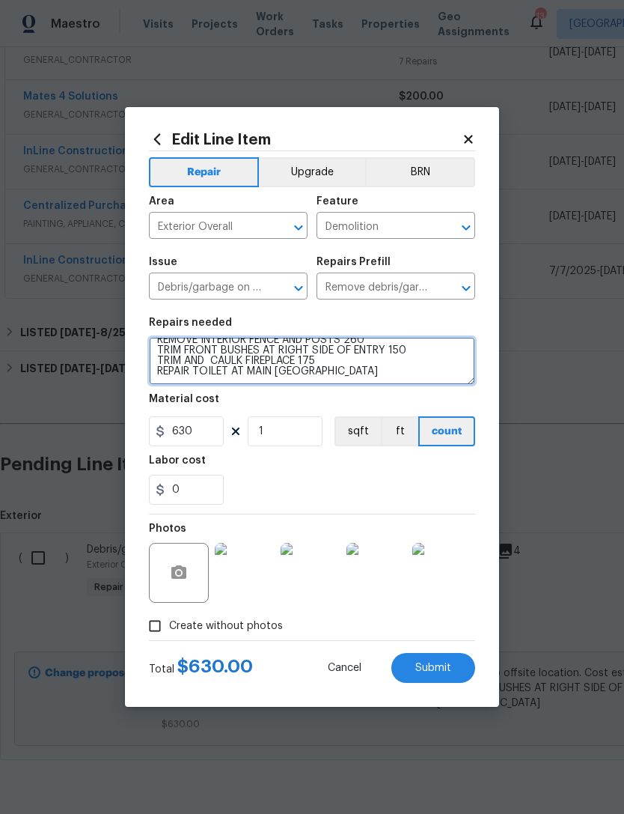
click at [347, 376] on textarea "Remove, haul off, and properly dispose of any debris left by seller to offsite …" at bounding box center [312, 361] width 326 height 48
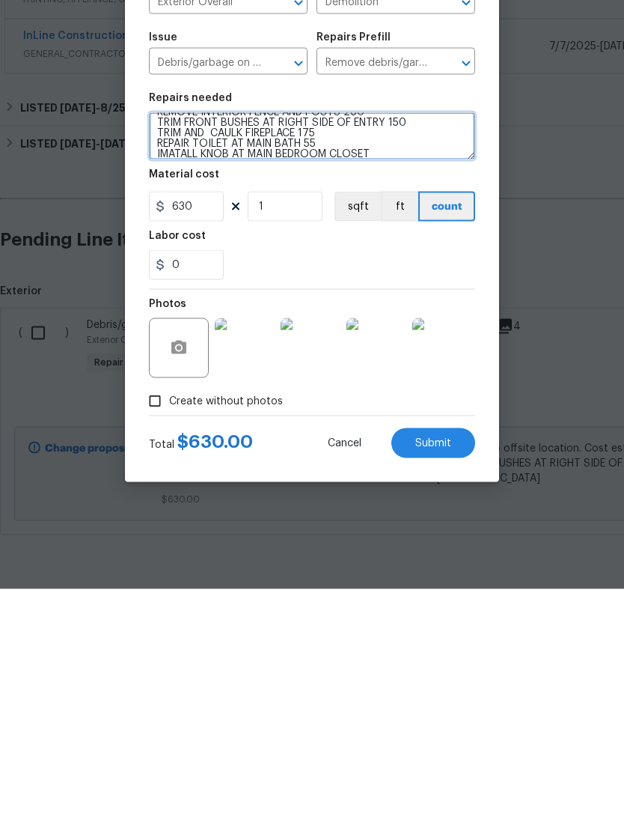
type textarea "Remove, haul off, and properly dispose of any debris left by seller to offsite …"
click at [459, 653] on button "Submit" at bounding box center [434, 668] width 84 height 30
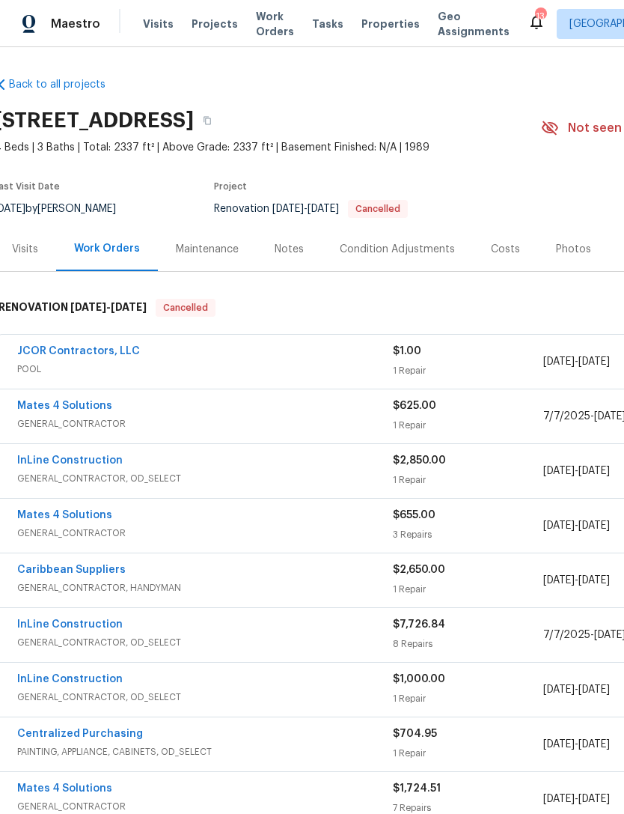
scroll to position [0, 6]
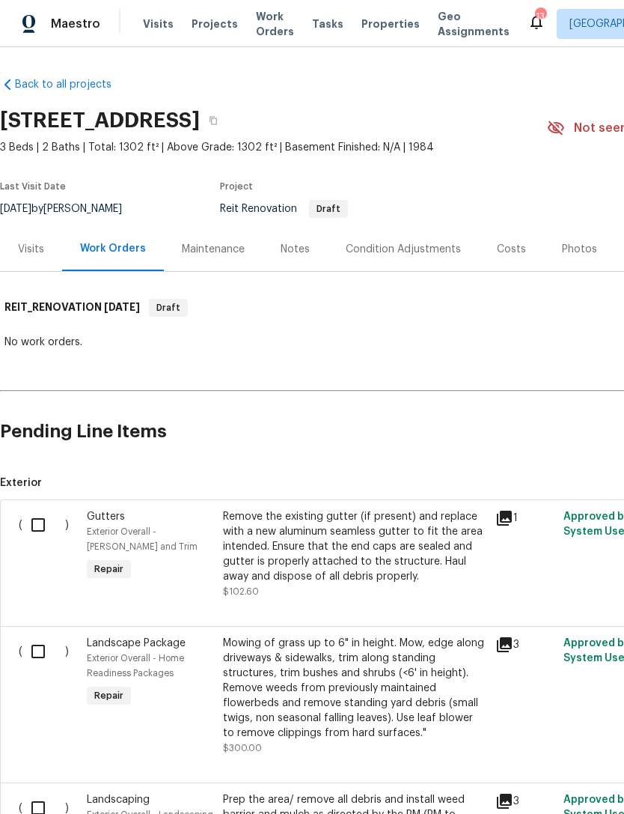
click at [222, 24] on span "Projects" at bounding box center [215, 23] width 46 height 15
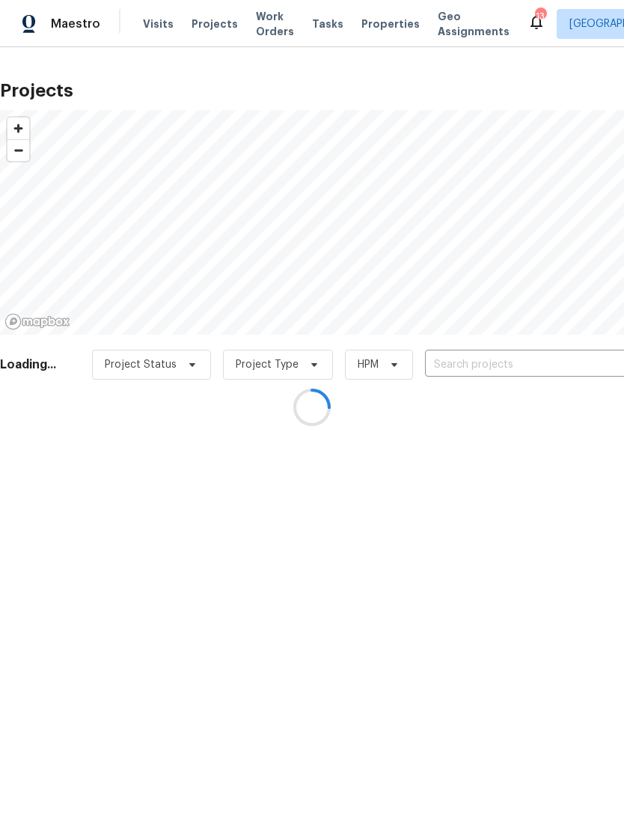
click at [509, 359] on div at bounding box center [312, 407] width 624 height 814
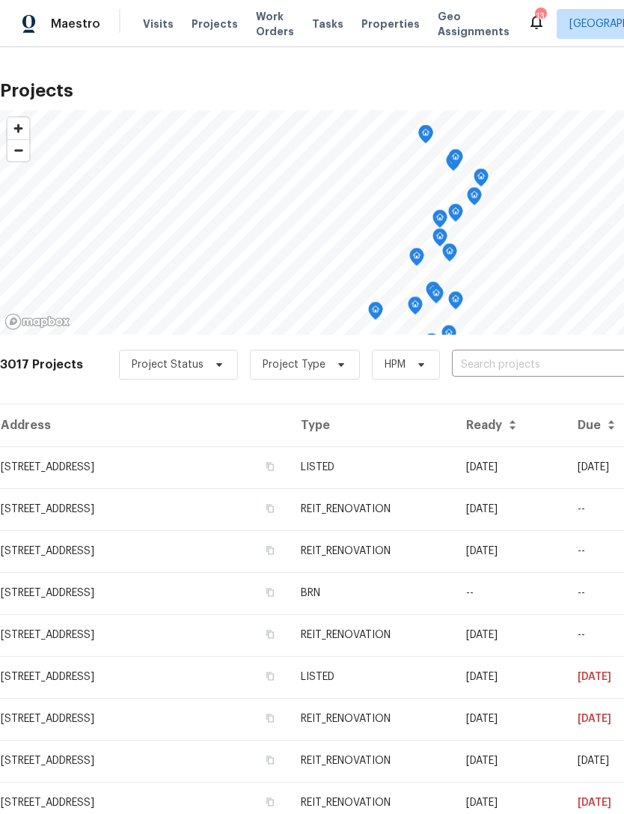
click at [514, 365] on input "text" at bounding box center [537, 364] width 171 height 23
type input "421 s c"
click at [455, 409] on li "421 S C St, Lake Worth Beach, FL 33460" at bounding box center [511, 398] width 218 height 25
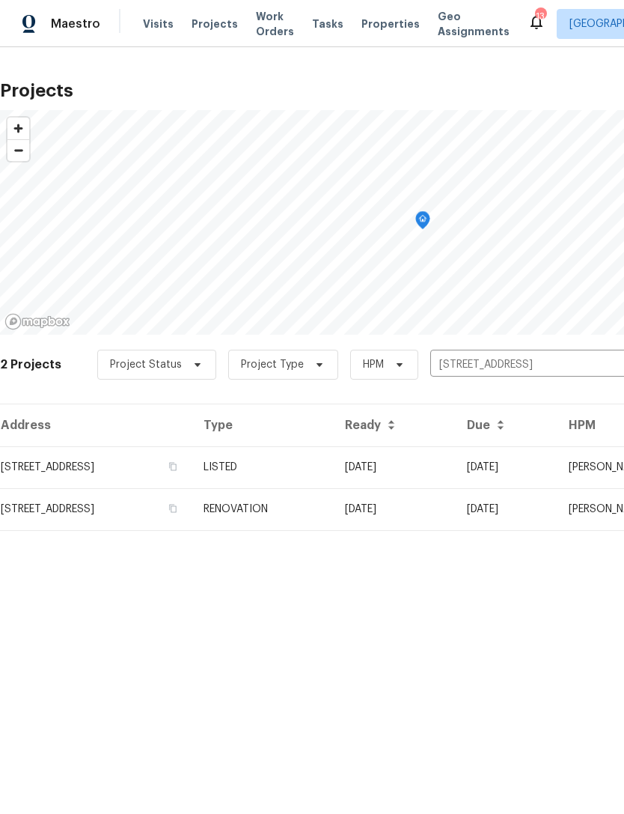
click at [192, 479] on td "421 S C St, Lake Worth Beach, FL 33460" at bounding box center [96, 467] width 192 height 42
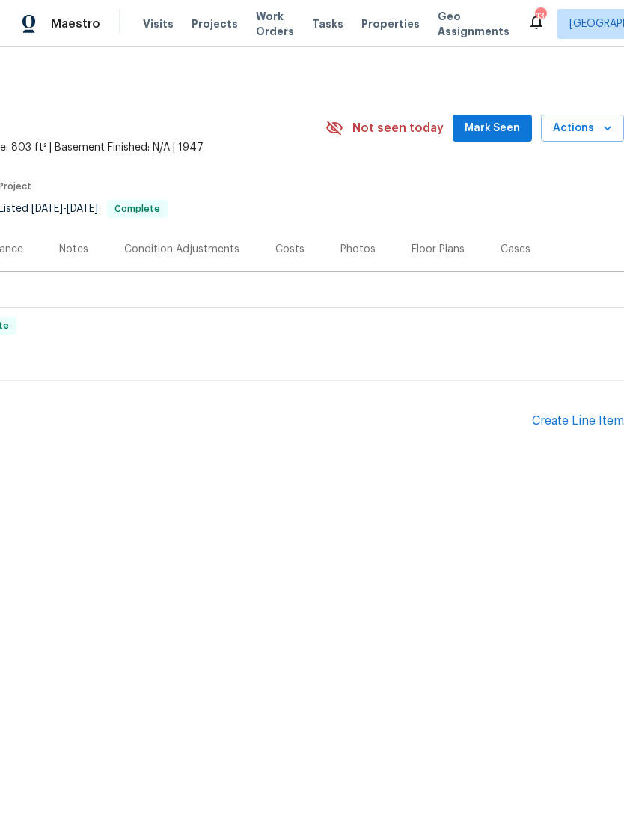
scroll to position [0, 222]
click at [585, 416] on div "Create Line Item" at bounding box center [578, 421] width 92 height 14
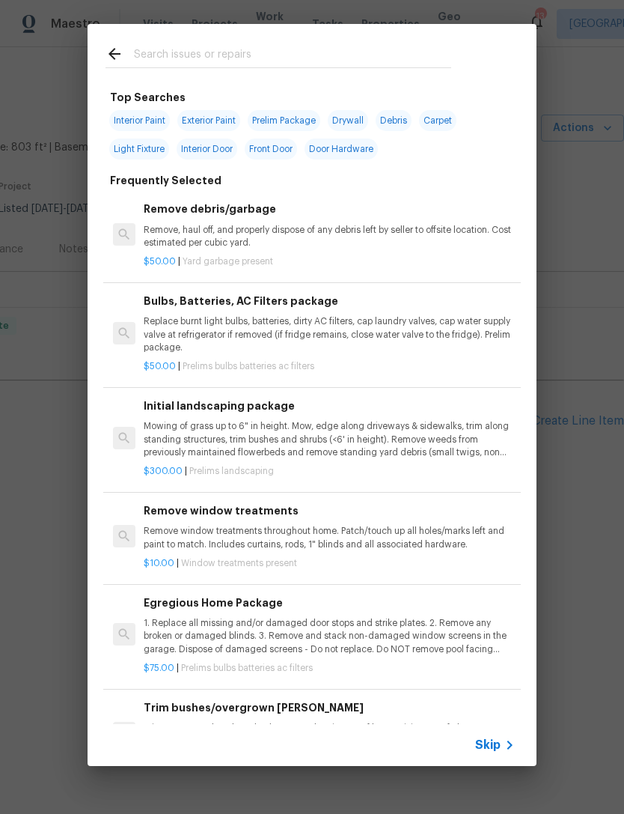
click at [509, 742] on icon at bounding box center [510, 744] width 5 height 9
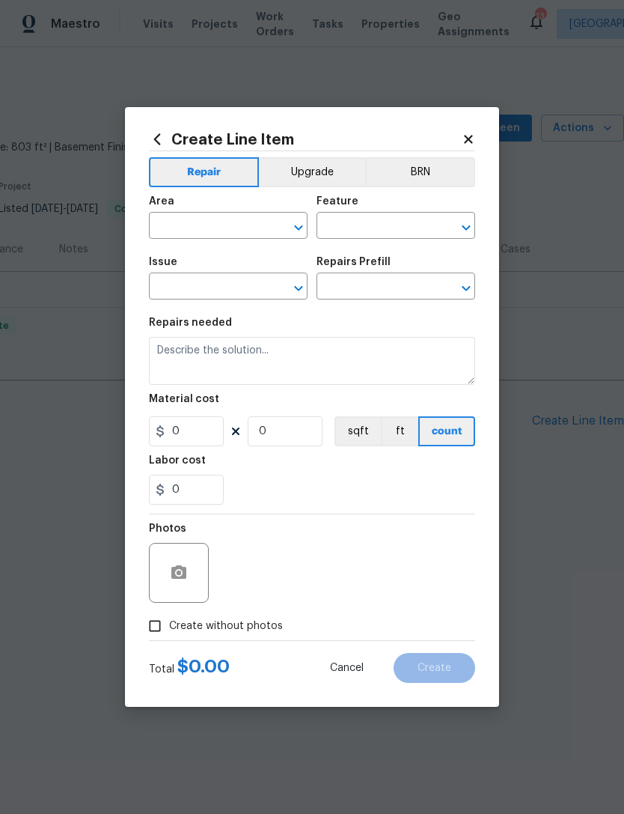
click at [212, 220] on input "text" at bounding box center [207, 227] width 117 height 23
type input "i"
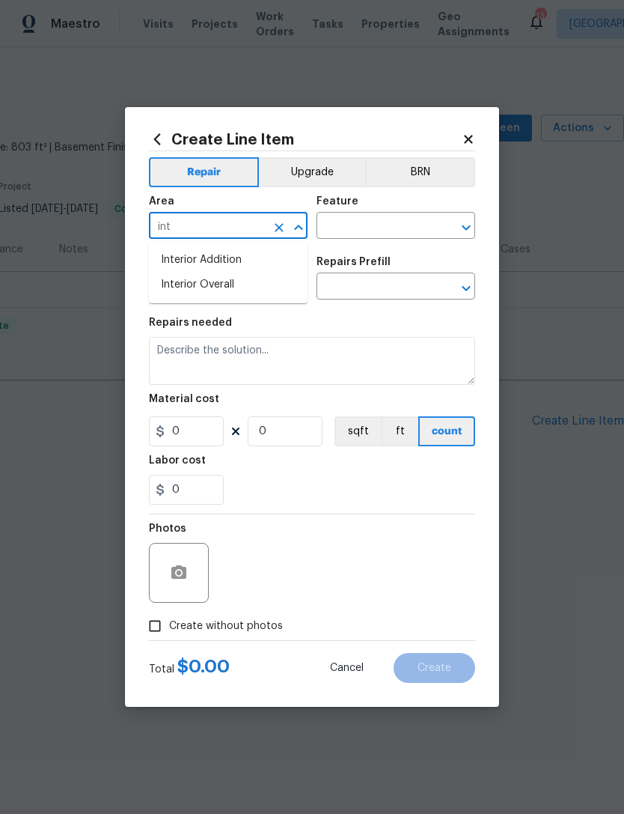
click at [237, 293] on li "Interior Overall" at bounding box center [228, 285] width 159 height 25
type input "Interior Overall"
click at [398, 222] on input "text" at bounding box center [375, 227] width 117 height 23
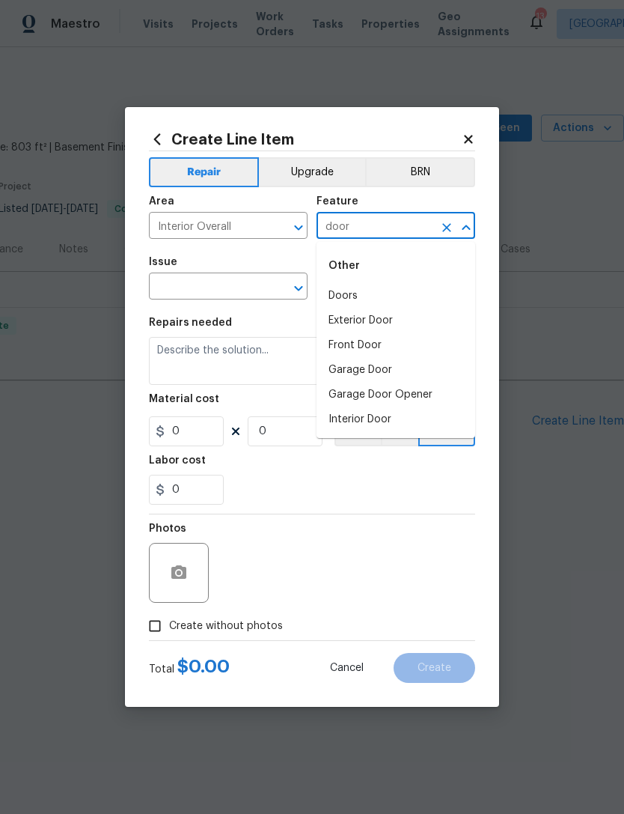
click at [398, 329] on li "Exterior Door" at bounding box center [396, 320] width 159 height 25
type input "Exterior Door"
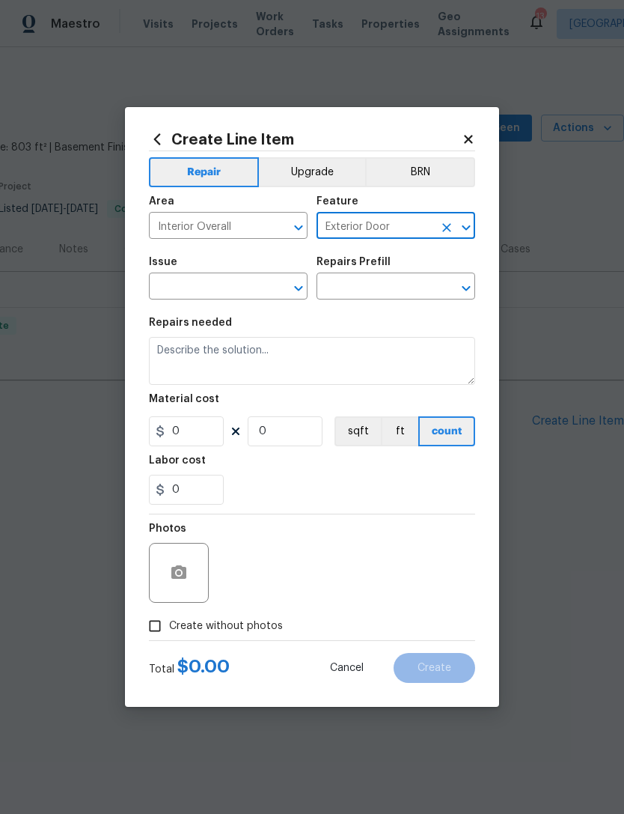
click at [245, 288] on input "text" at bounding box center [207, 287] width 117 height 23
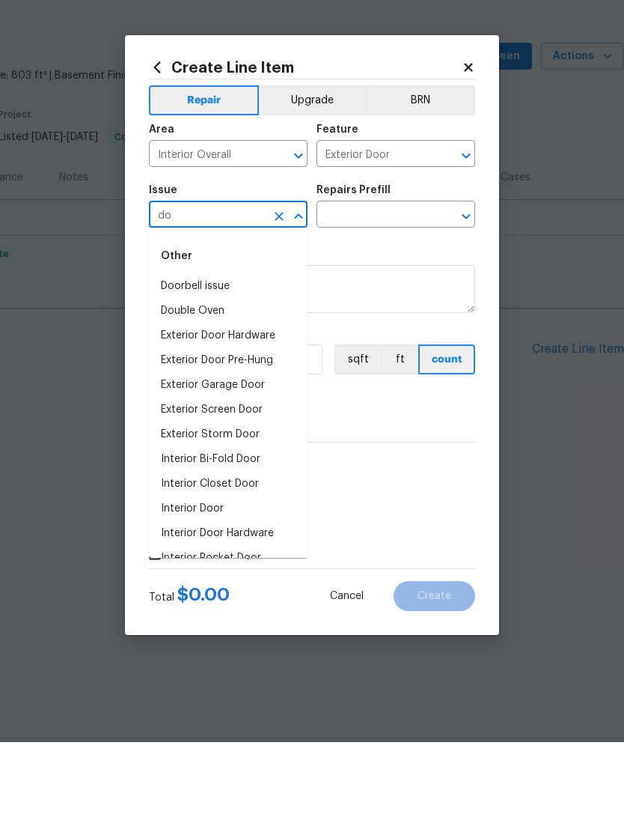
type input "d"
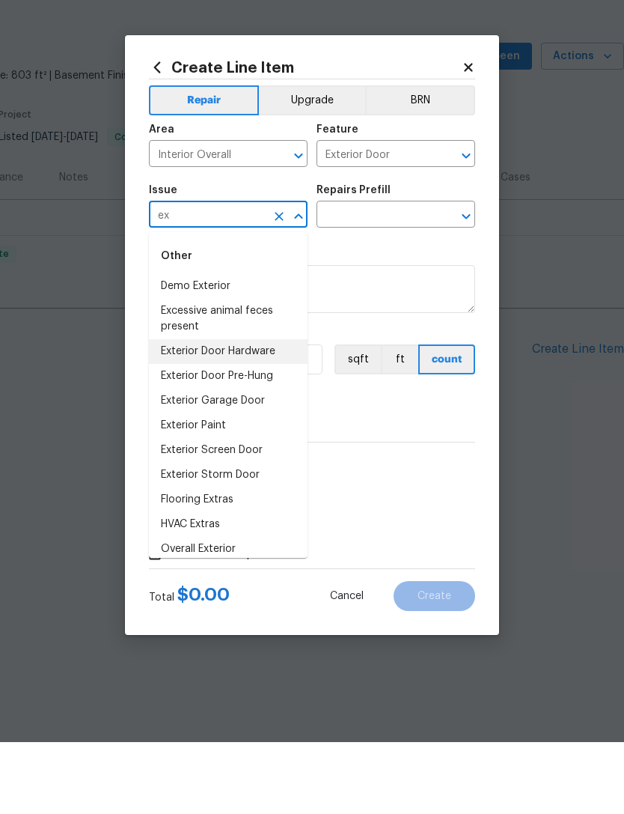
click at [277, 411] on li "Exterior Door Hardware" at bounding box center [228, 423] width 159 height 25
type input "Exterior Door Hardware"
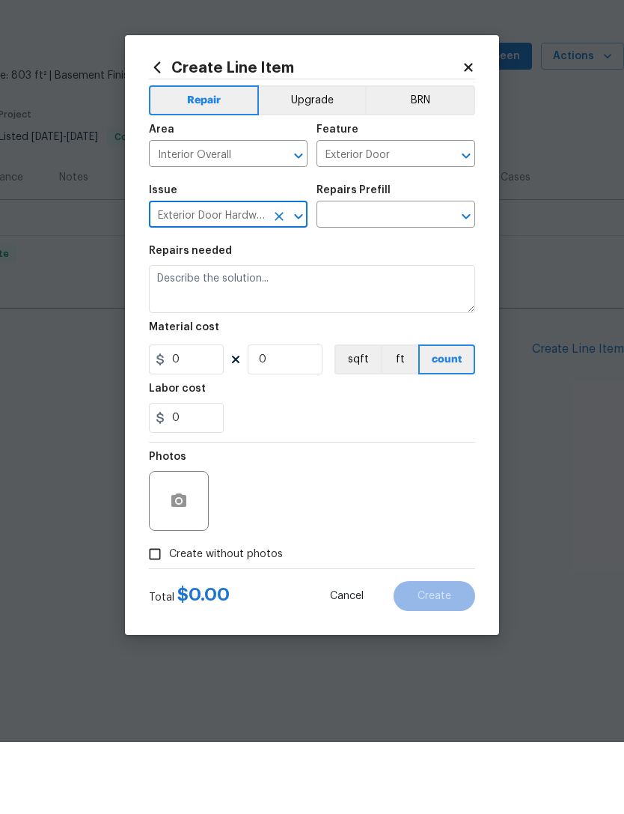
click at [392, 276] on input "text" at bounding box center [375, 287] width 117 height 23
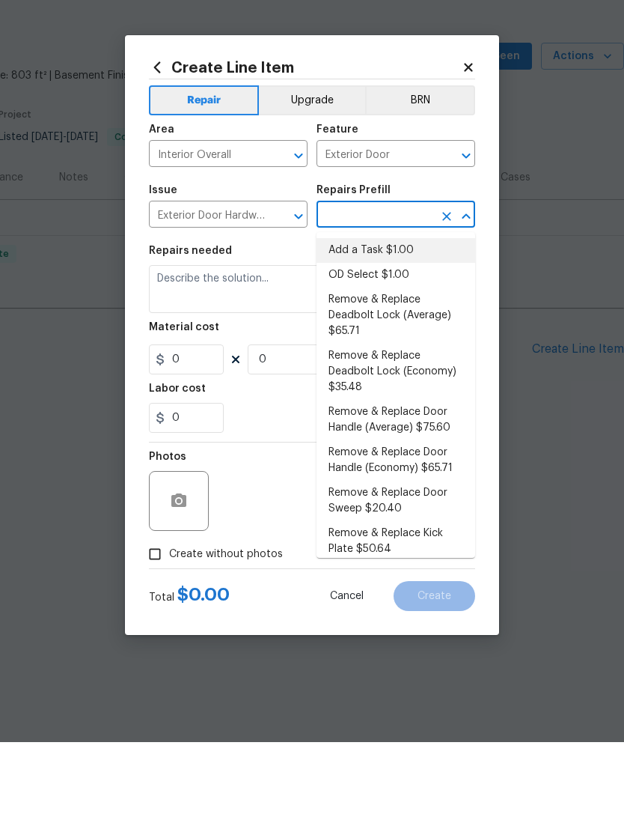
click at [399, 310] on li "Add a Task $1.00" at bounding box center [396, 322] width 159 height 25
type input "Add a Task $1.00"
type input "Interior Door"
type textarea "HPM to detail"
type input "1"
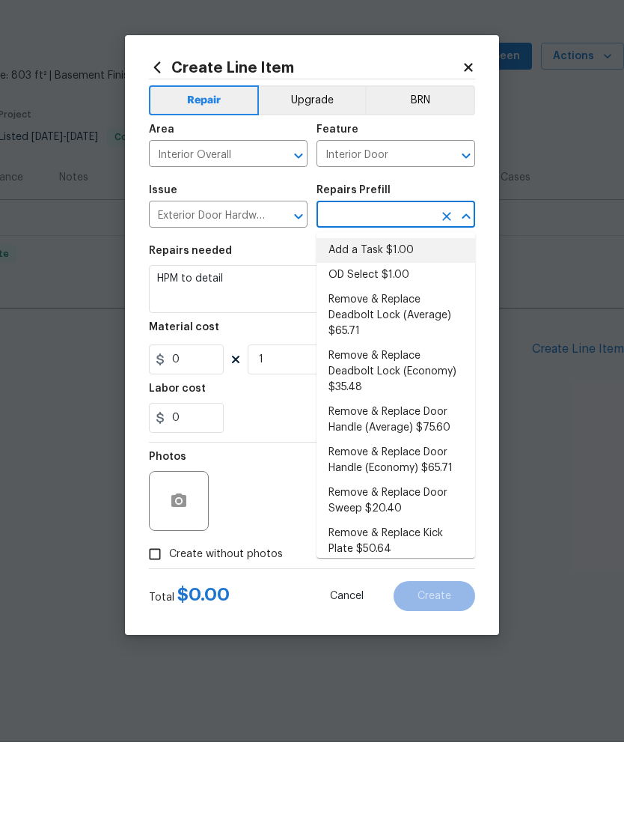
type input "Add a Task $1.00"
type input "1"
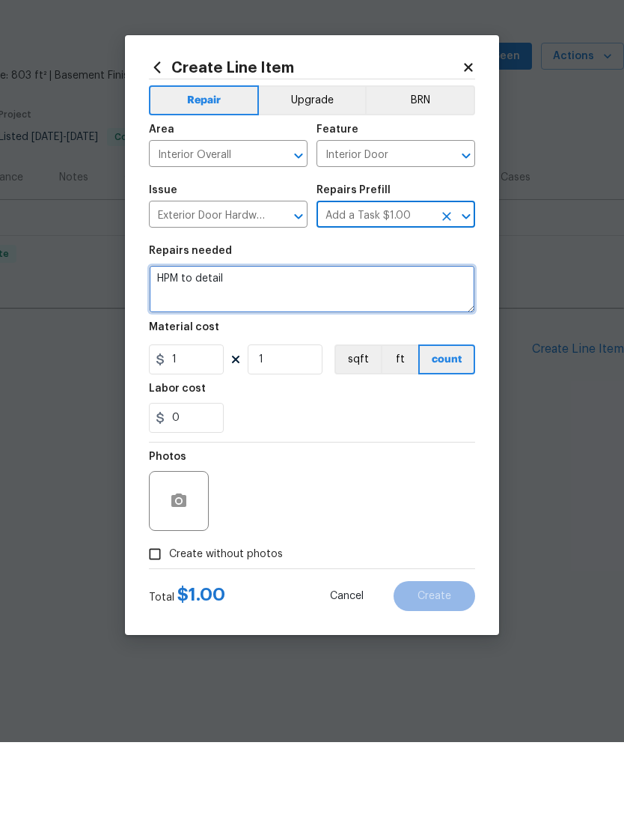
click at [267, 337] on textarea "HPM to detail" at bounding box center [312, 361] width 326 height 48
type textarea "H"
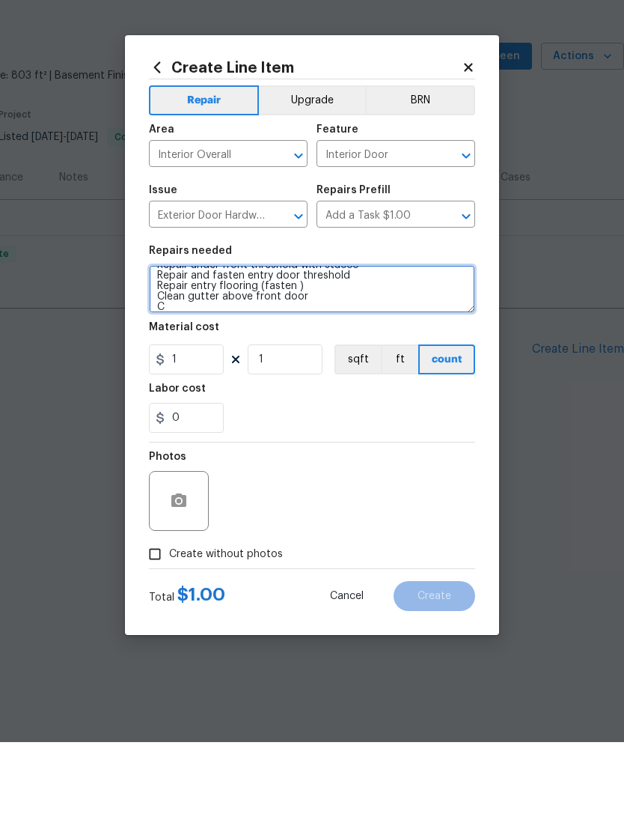
scroll to position [13, 0]
click at [187, 337] on textarea "Repair under front threshold with stucco Repair and fasten entry door threshold…" at bounding box center [312, 361] width 326 height 48
click at [464, 337] on textarea "Repair under front threshold with stucco Repair and fasten entry door threshold…" at bounding box center [312, 361] width 326 height 48
type textarea "Repair under front threshold with stucco Repair and fasten entry door threshold…"
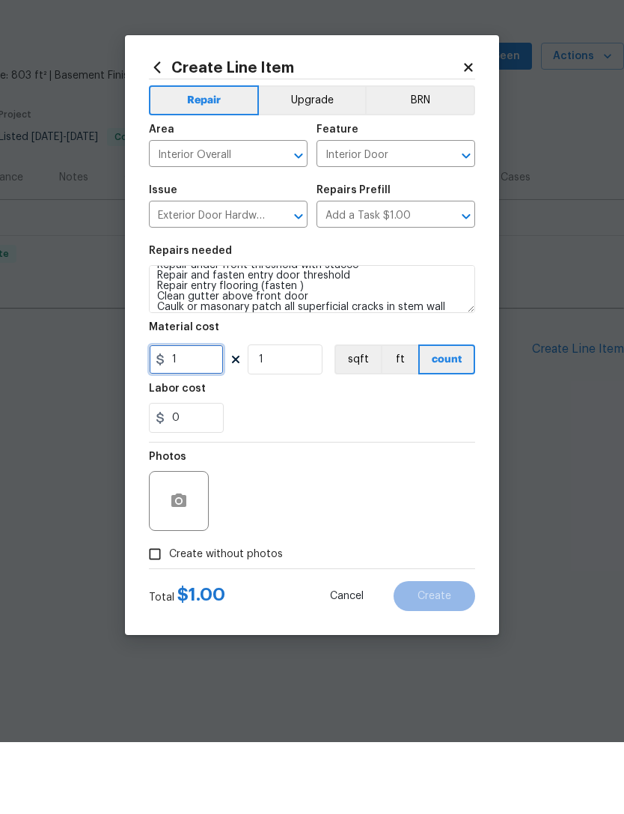
click at [197, 416] on input "1" at bounding box center [186, 431] width 75 height 30
click at [208, 416] on input "1" at bounding box center [186, 431] width 75 height 30
type input "0"
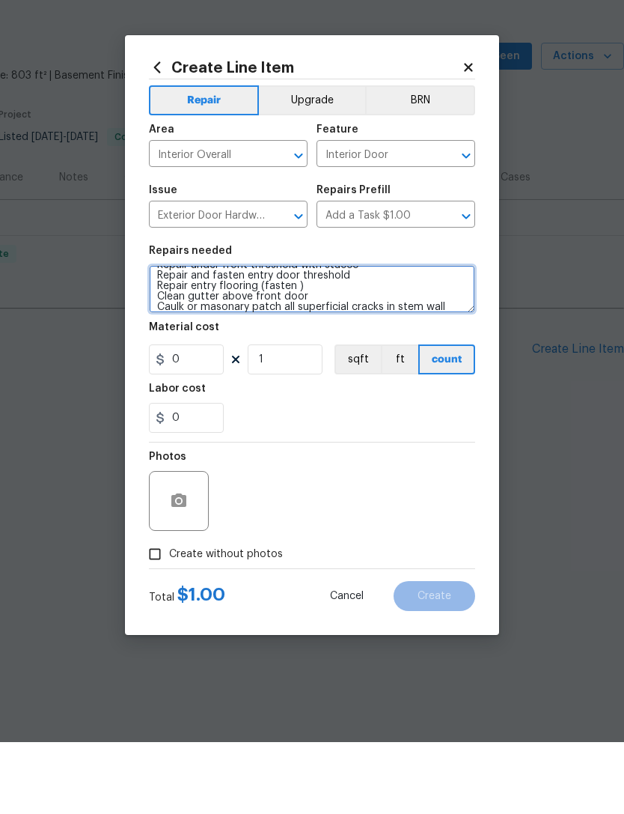
click at [459, 337] on textarea "Repair under front threshold with stucco Repair and fasten entry door threshold…" at bounding box center [312, 361] width 326 height 48
click at [461, 337] on textarea "Repair under front threshold with stucco Repair and fasten entry door threshold…" at bounding box center [312, 361] width 326 height 48
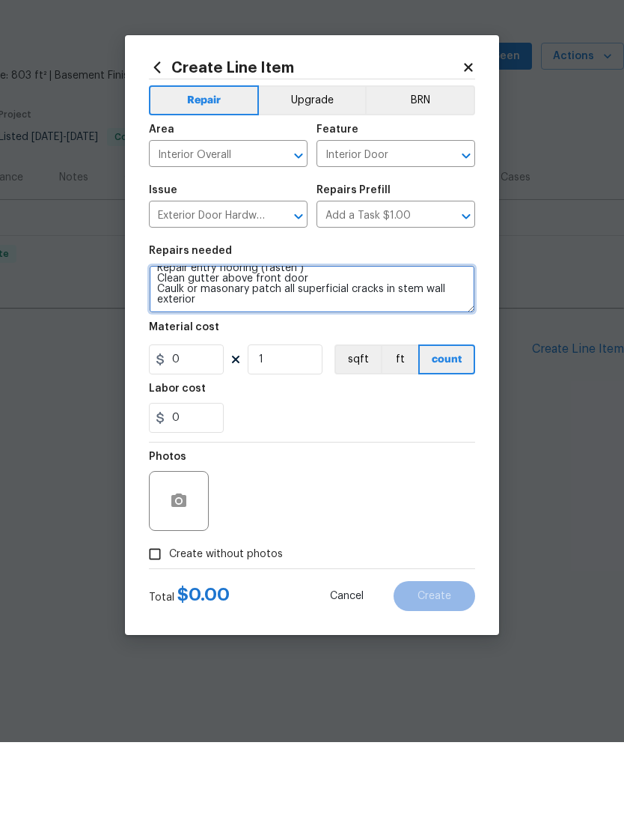
click at [228, 337] on textarea "Repair under front threshold with stucco Repair and fasten entry door threshold…" at bounding box center [312, 361] width 326 height 48
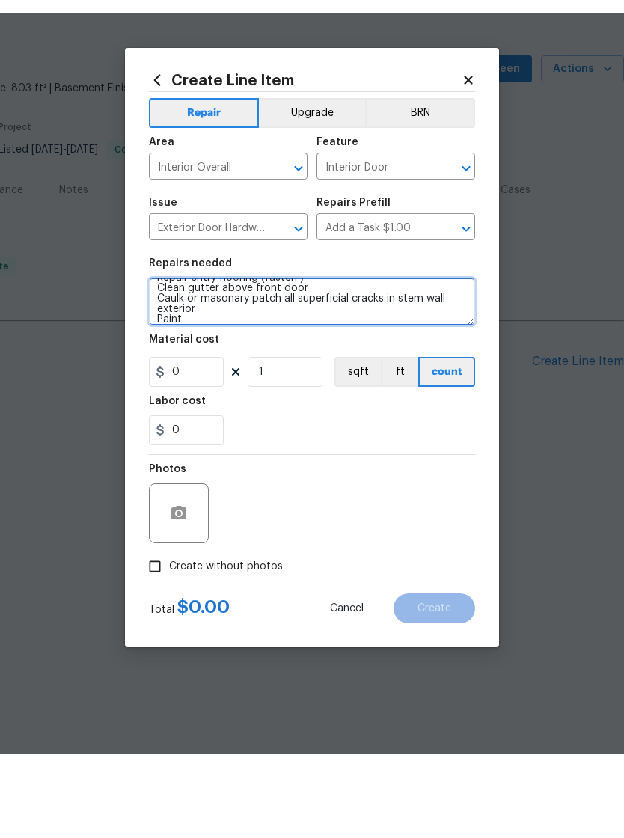
scroll to position [34, 0]
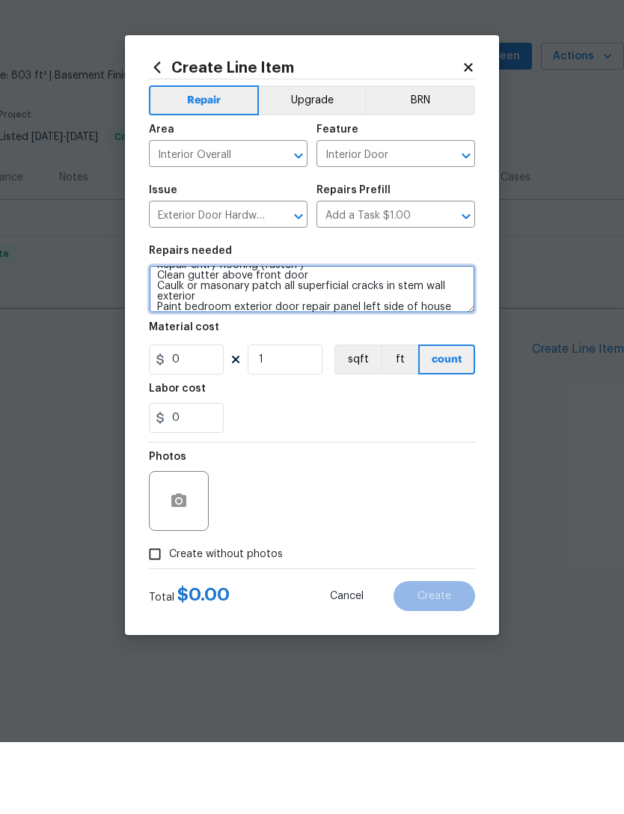
type textarea "Repair under front threshold with stucco Repair and fasten entry door threshold…"
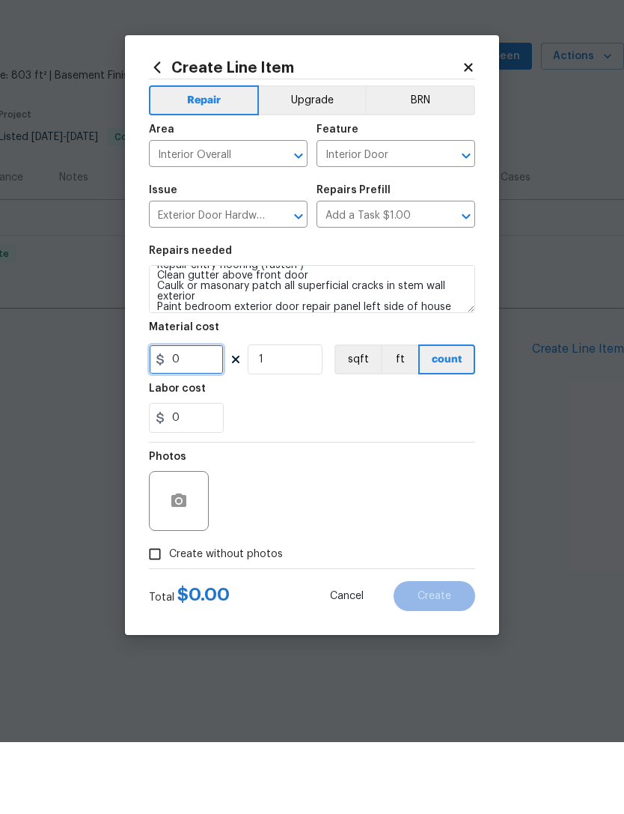
click at [210, 416] on input "0" at bounding box center [186, 431] width 75 height 30
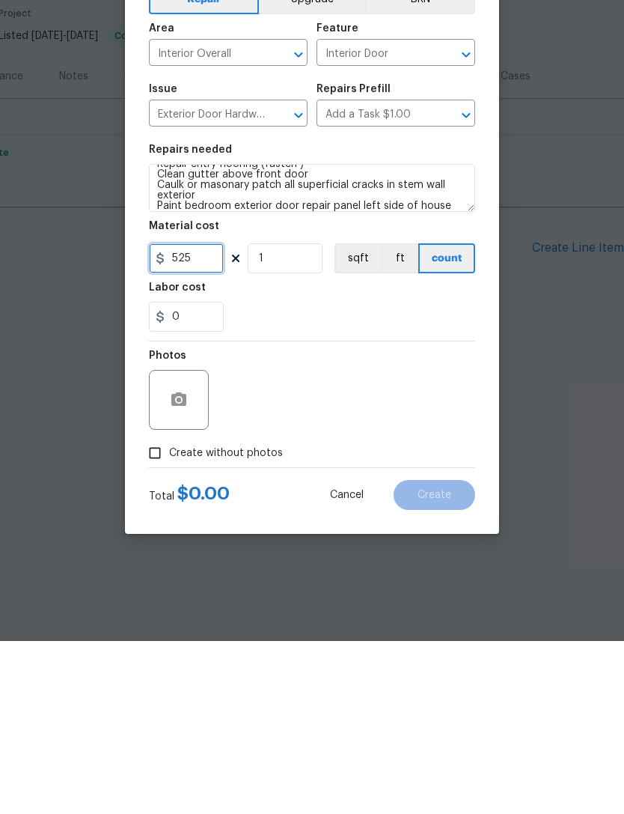
type input "525"
click at [181, 565] on icon "button" at bounding box center [178, 571] width 15 height 13
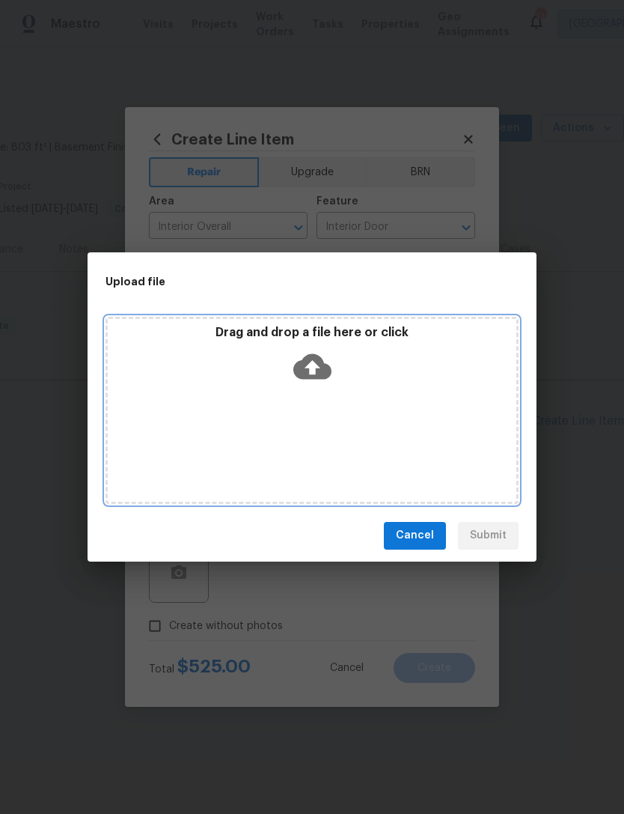
click at [323, 359] on icon at bounding box center [312, 366] width 38 height 38
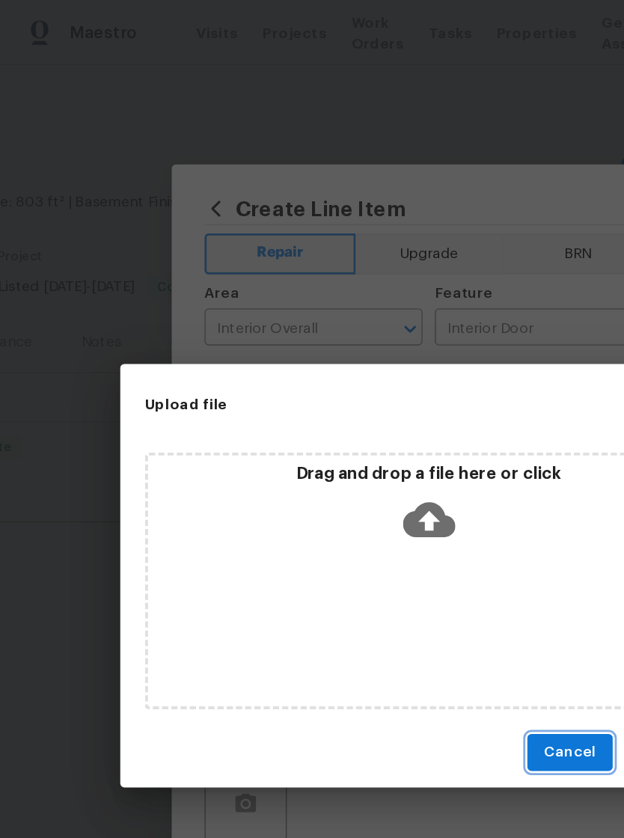
click at [437, 552] on button "Cancel" at bounding box center [415, 549] width 62 height 28
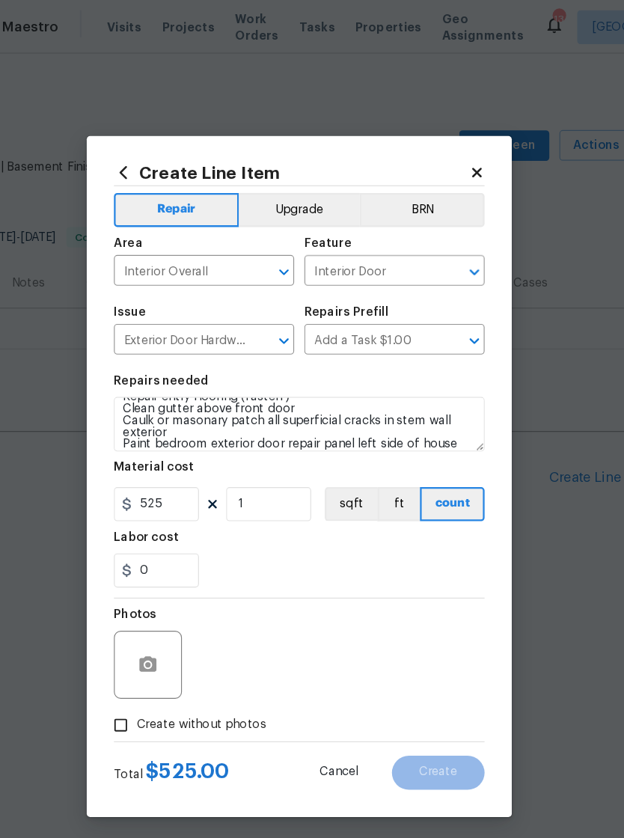
click at [387, 607] on div "Photos" at bounding box center [312, 575] width 326 height 97
click at [411, 663] on div "Total $ 525.00 Cancel Create" at bounding box center [312, 675] width 326 height 42
click at [462, 146] on icon at bounding box center [468, 151] width 13 height 13
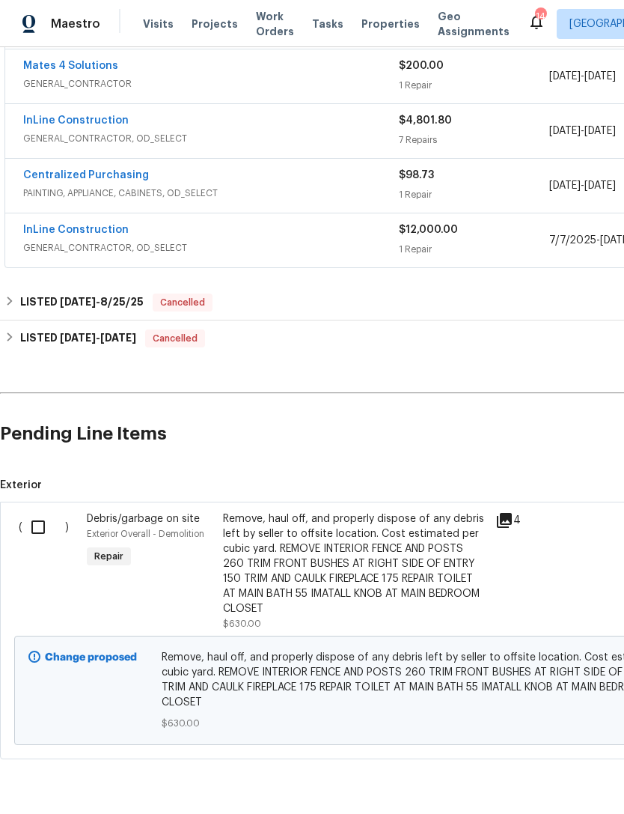
scroll to position [776, 0]
click at [46, 523] on input "checkbox" at bounding box center [43, 527] width 43 height 31
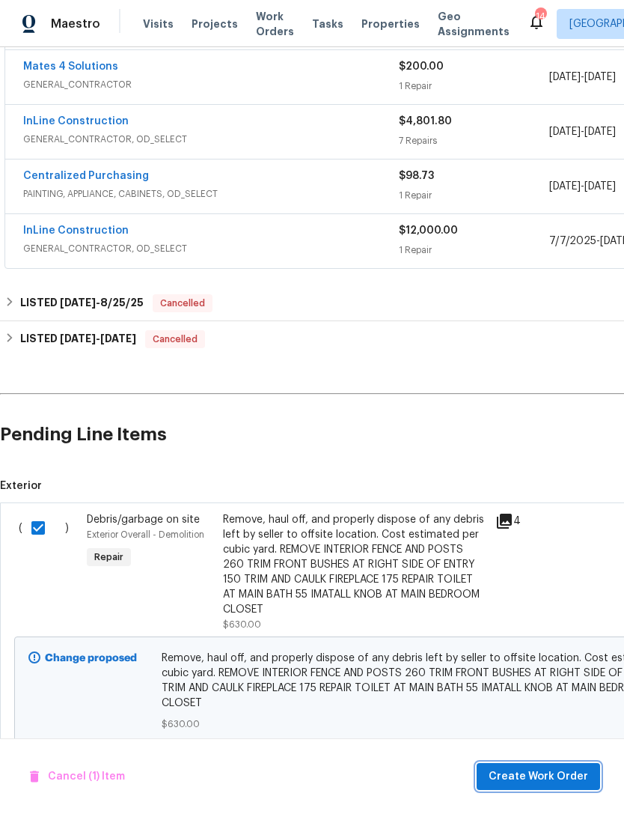
click at [551, 773] on span "Create Work Order" at bounding box center [539, 776] width 100 height 19
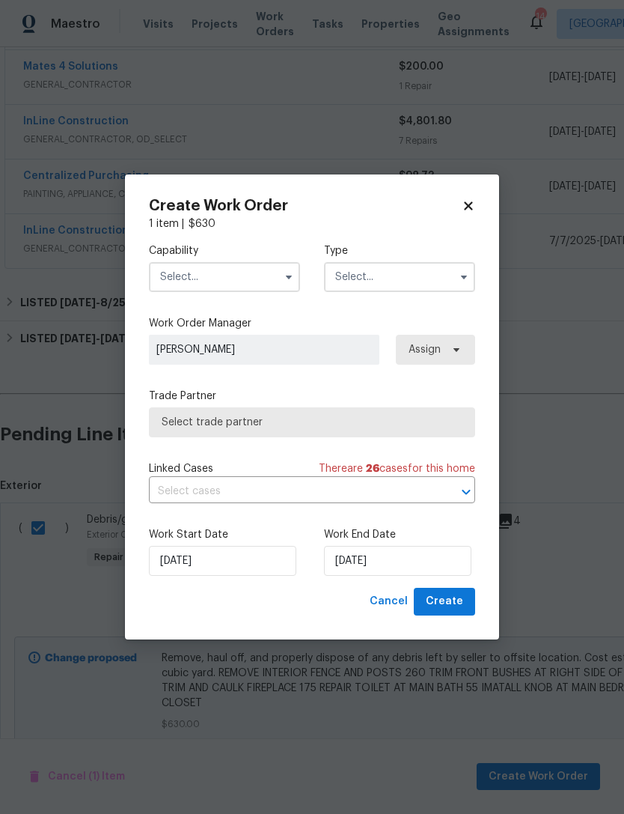
click at [473, 199] on icon at bounding box center [468, 205] width 13 height 13
checkbox input "false"
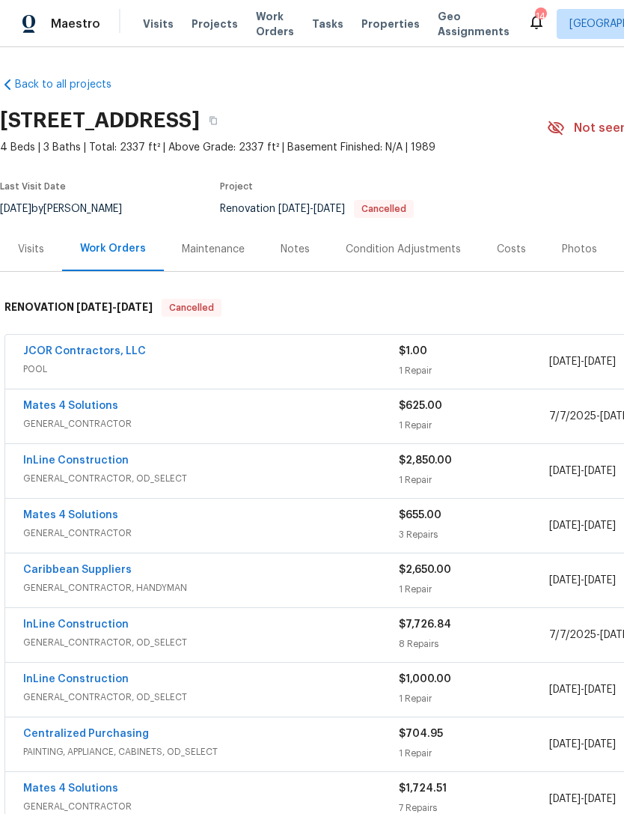
scroll to position [0, 0]
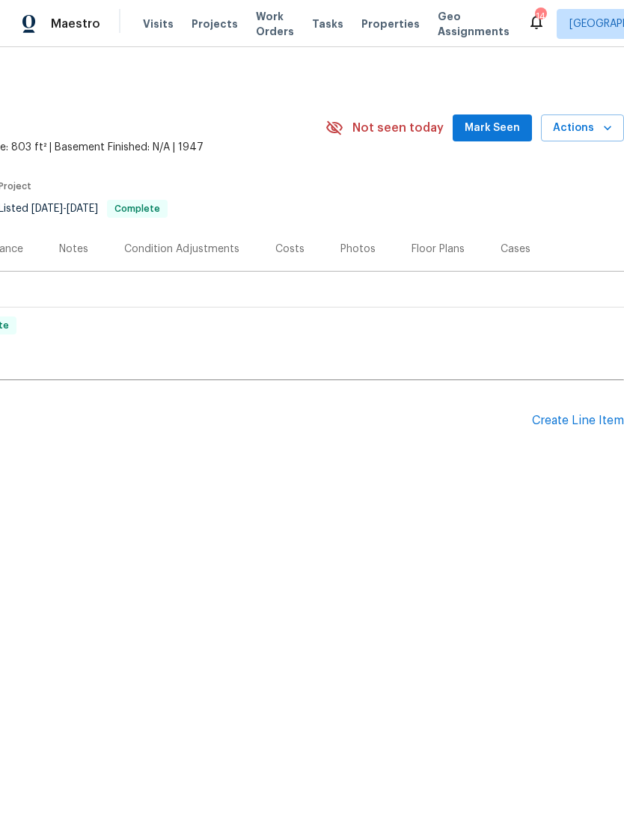
scroll to position [0, 222]
click at [590, 420] on div "Create Line Item" at bounding box center [578, 421] width 92 height 14
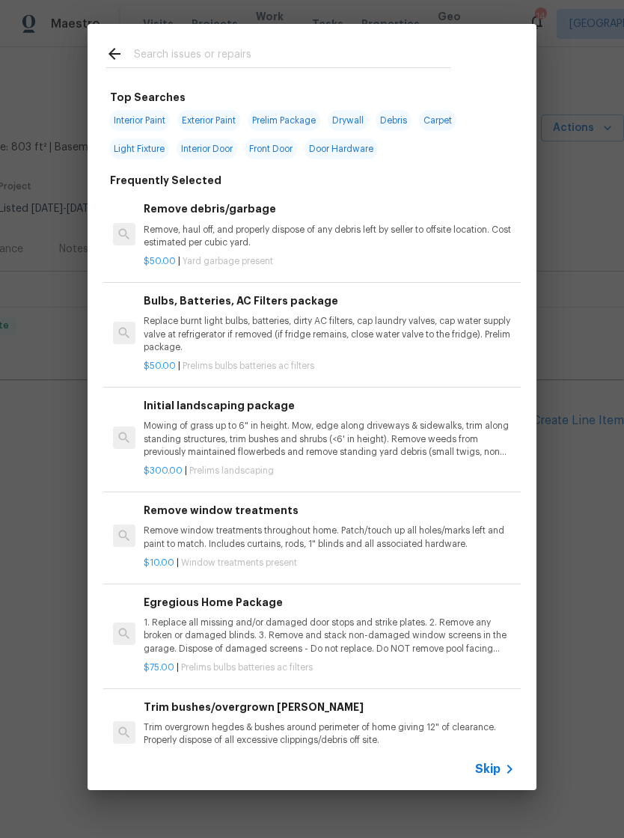
click at [504, 762] on icon at bounding box center [510, 770] width 18 height 18
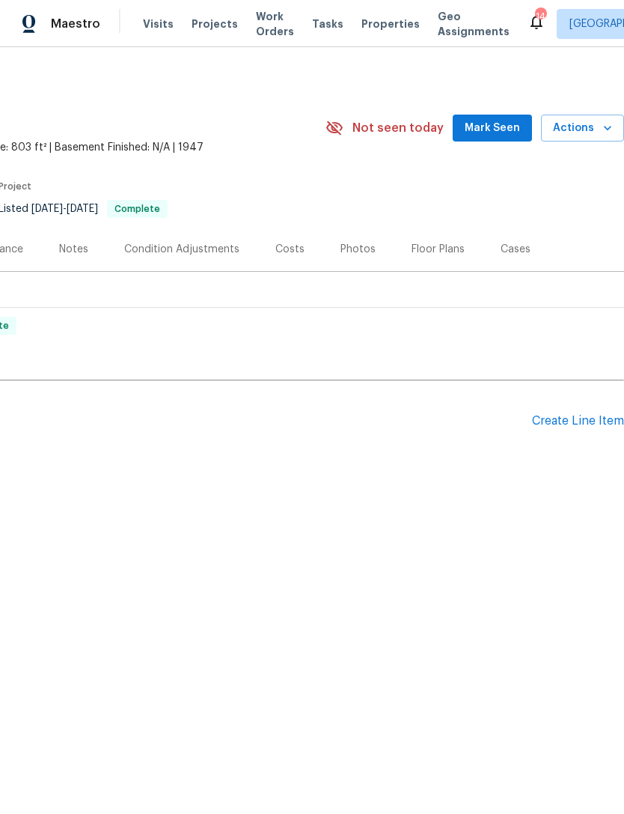
scroll to position [0, 222]
click at [590, 415] on div "Create Line Item" at bounding box center [578, 421] width 92 height 14
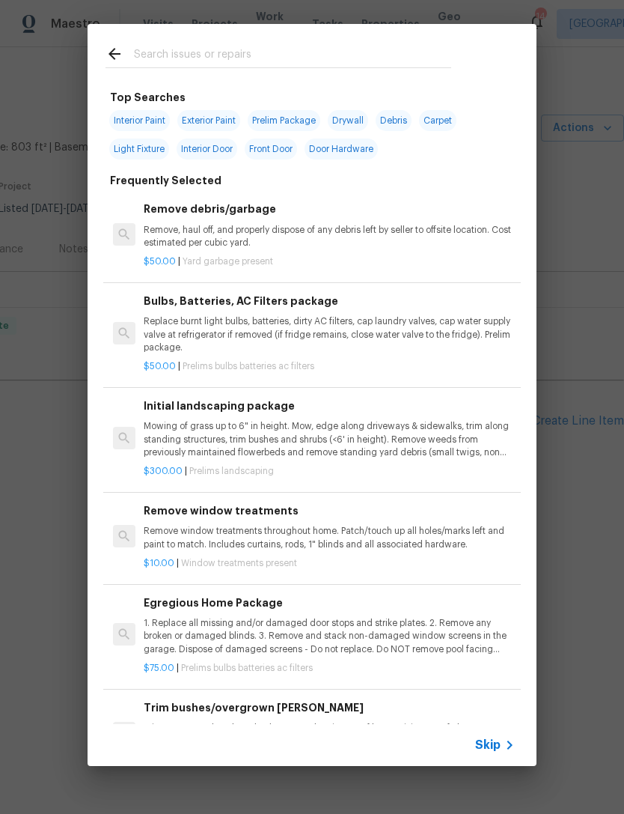
click at [508, 733] on div "Skip" at bounding box center [312, 745] width 449 height 42
click at [503, 743] on icon at bounding box center [510, 745] width 18 height 18
